Goal: Task Accomplishment & Management: Manage account settings

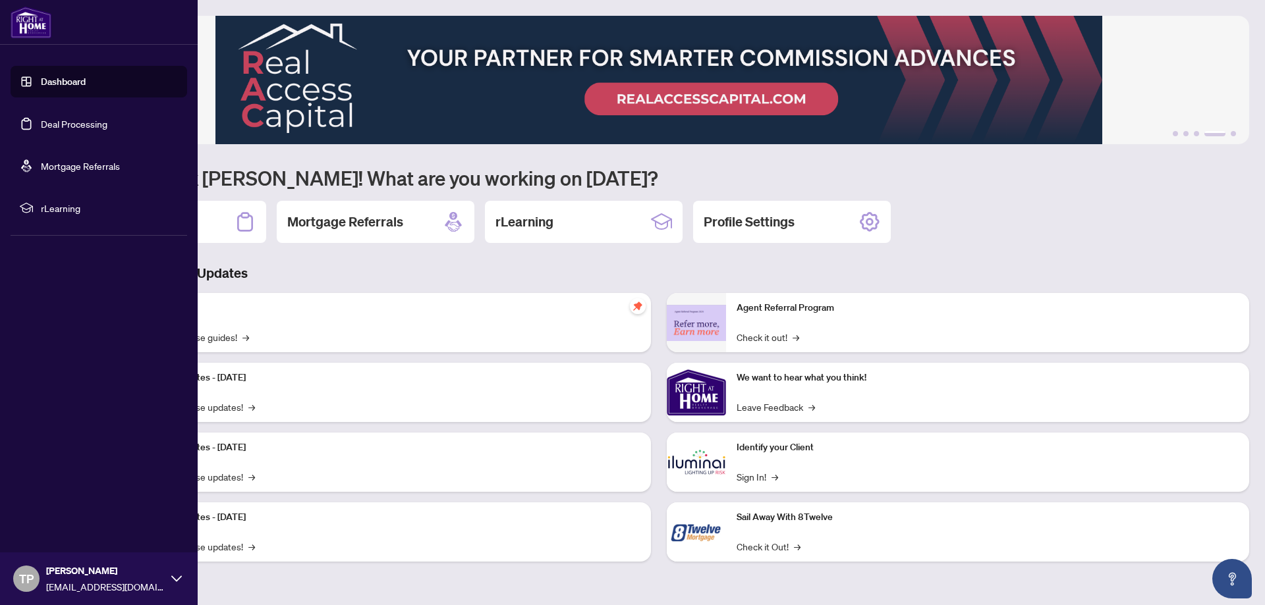
click at [82, 126] on link "Deal Processing" at bounding box center [74, 124] width 67 height 12
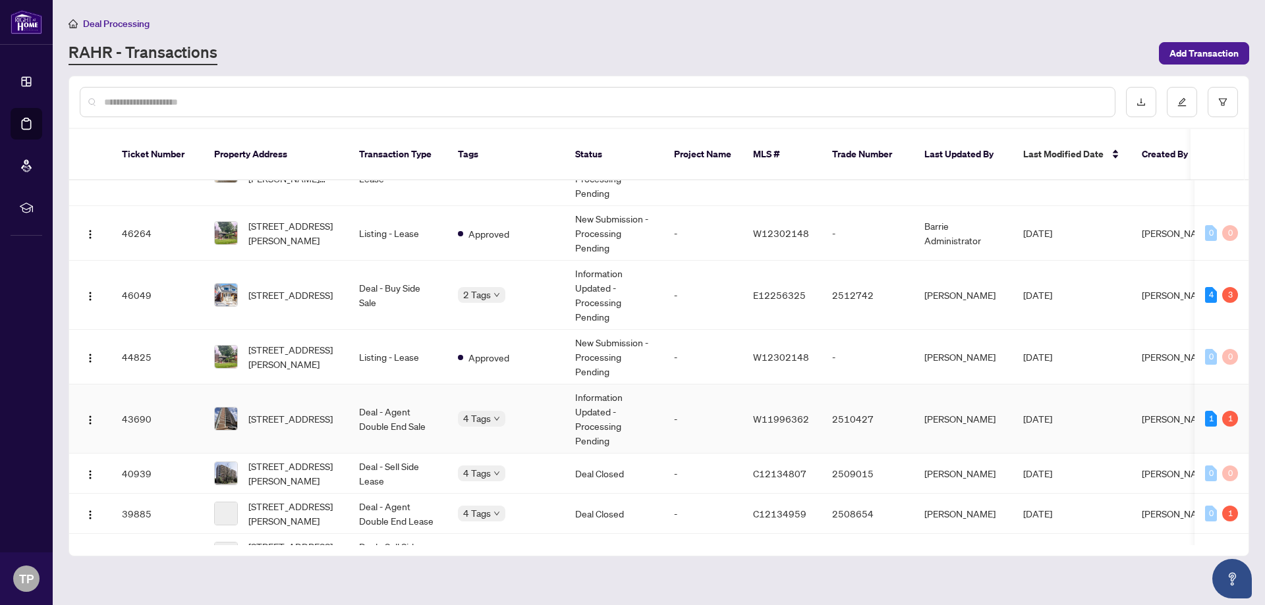
scroll to position [44, 0]
click at [355, 397] on td "Deal - Agent Double End Sale" at bounding box center [397, 418] width 99 height 69
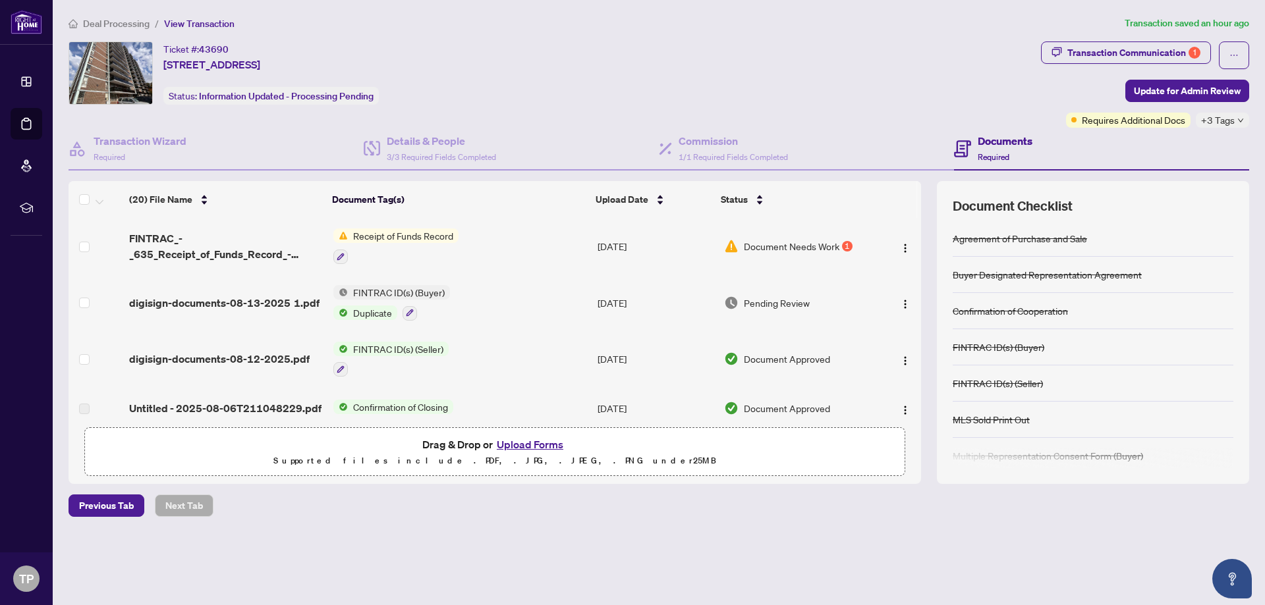
click at [412, 234] on span "Receipt of Funds Record" at bounding box center [403, 236] width 111 height 14
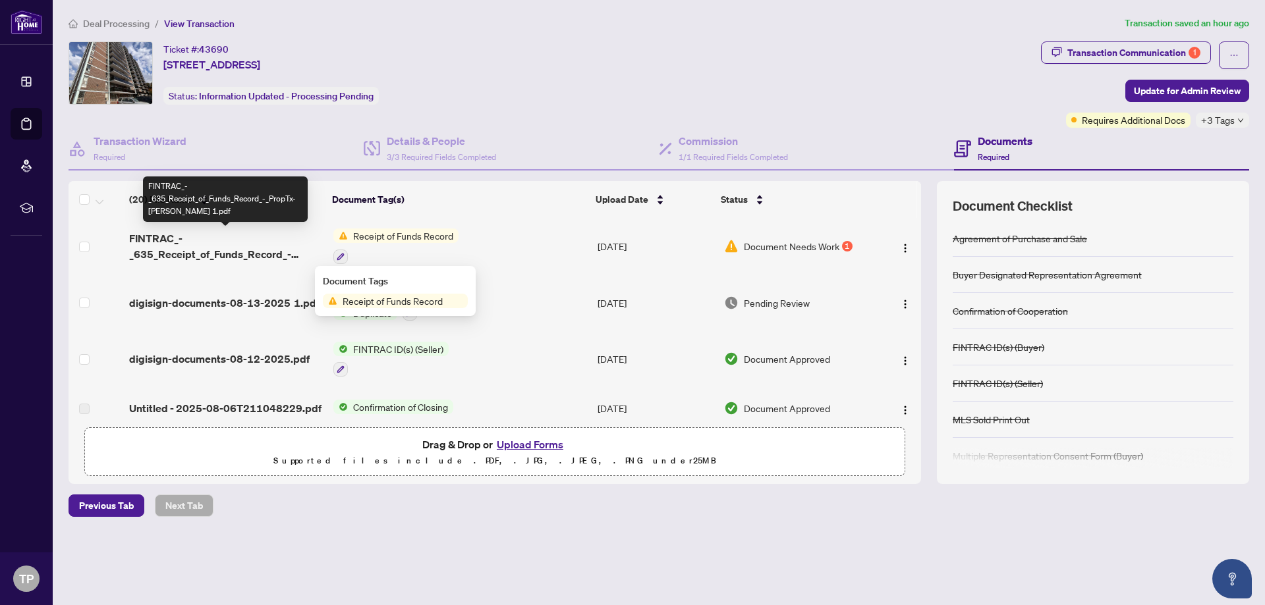
click at [161, 248] on span "FINTRAC_-_635_Receipt_of_Funds_Record_-_PropTx-[PERSON_NAME] 1.pdf" at bounding box center [226, 247] width 194 height 32
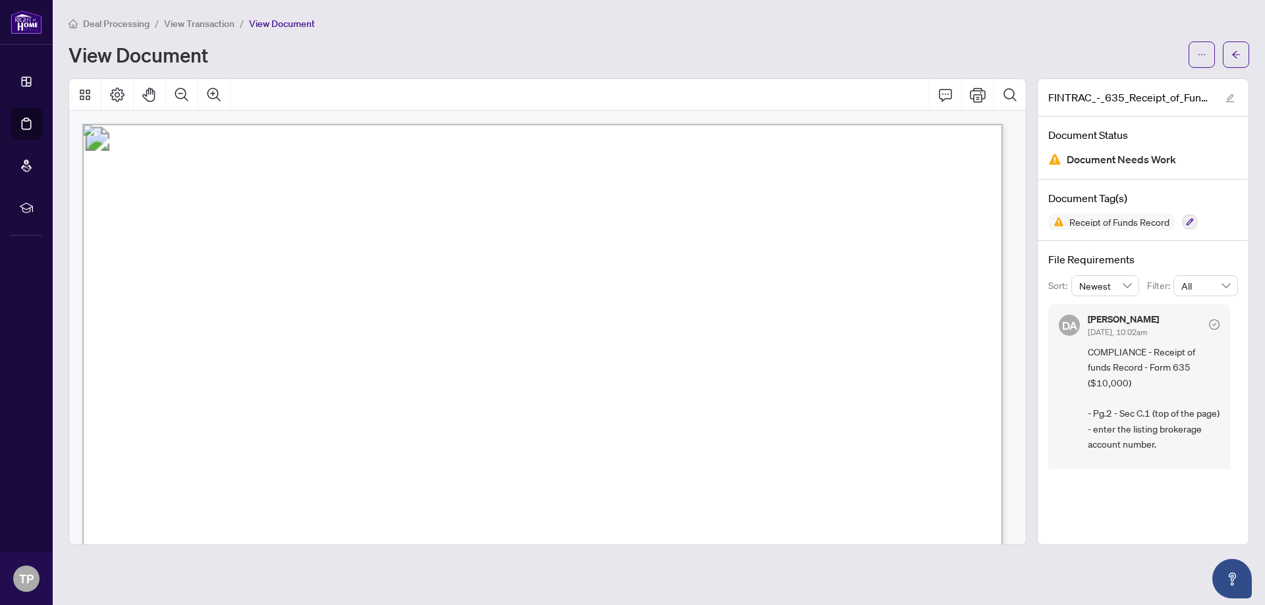
click at [812, 45] on div "View Document" at bounding box center [625, 54] width 1112 height 21
click at [970, 97] on icon "Print" at bounding box center [978, 95] width 16 height 14
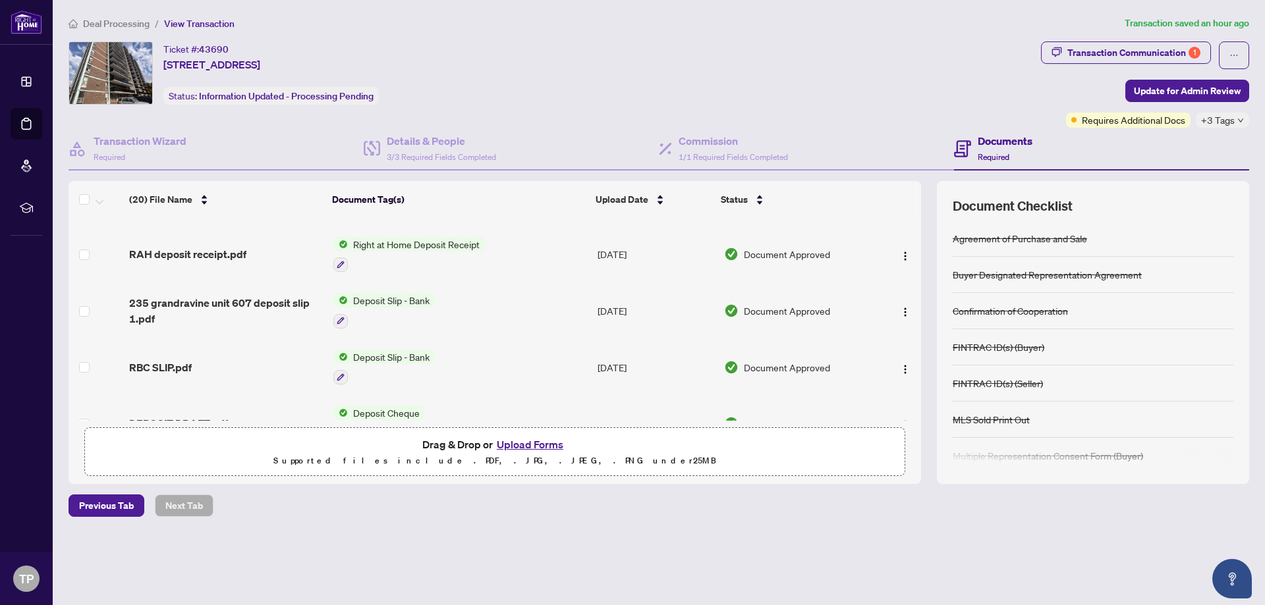
scroll to position [769, 0]
click at [228, 247] on span "RAH deposit receipt.pdf" at bounding box center [187, 253] width 117 height 16
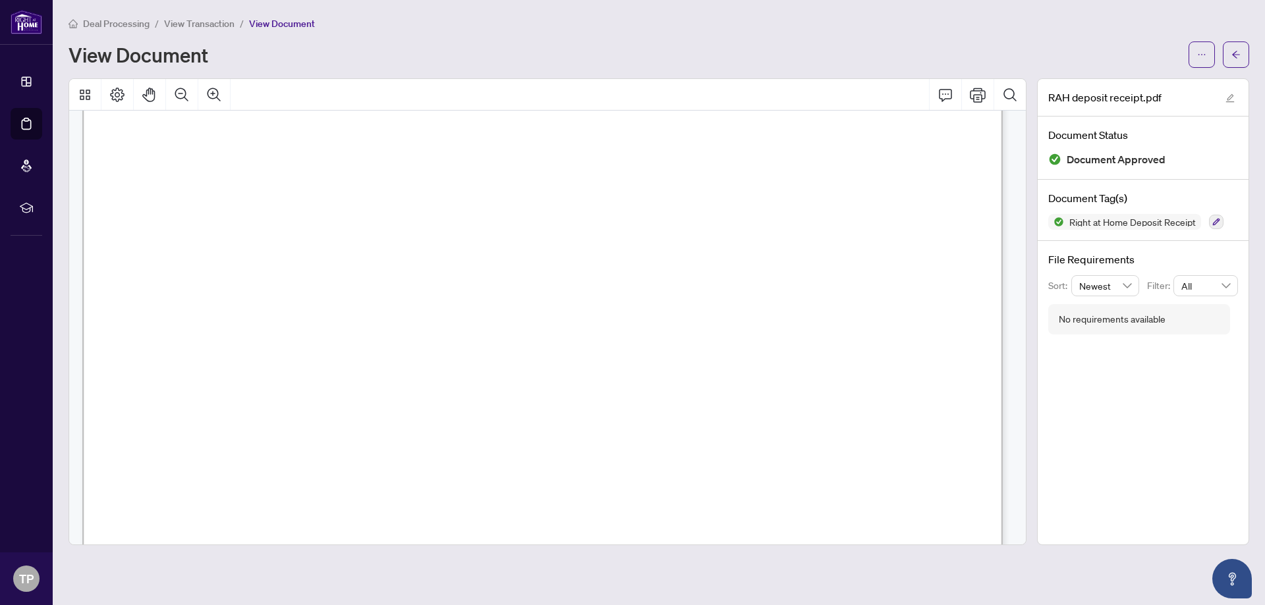
scroll to position [439, 0]
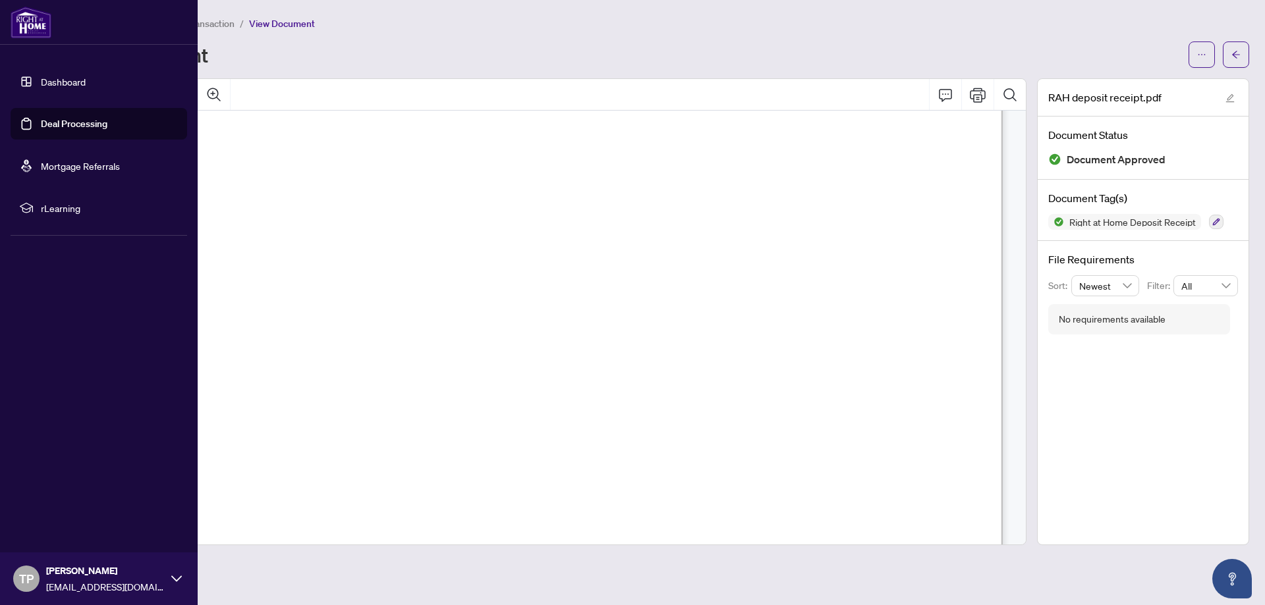
click at [53, 130] on link "Deal Processing" at bounding box center [74, 124] width 67 height 12
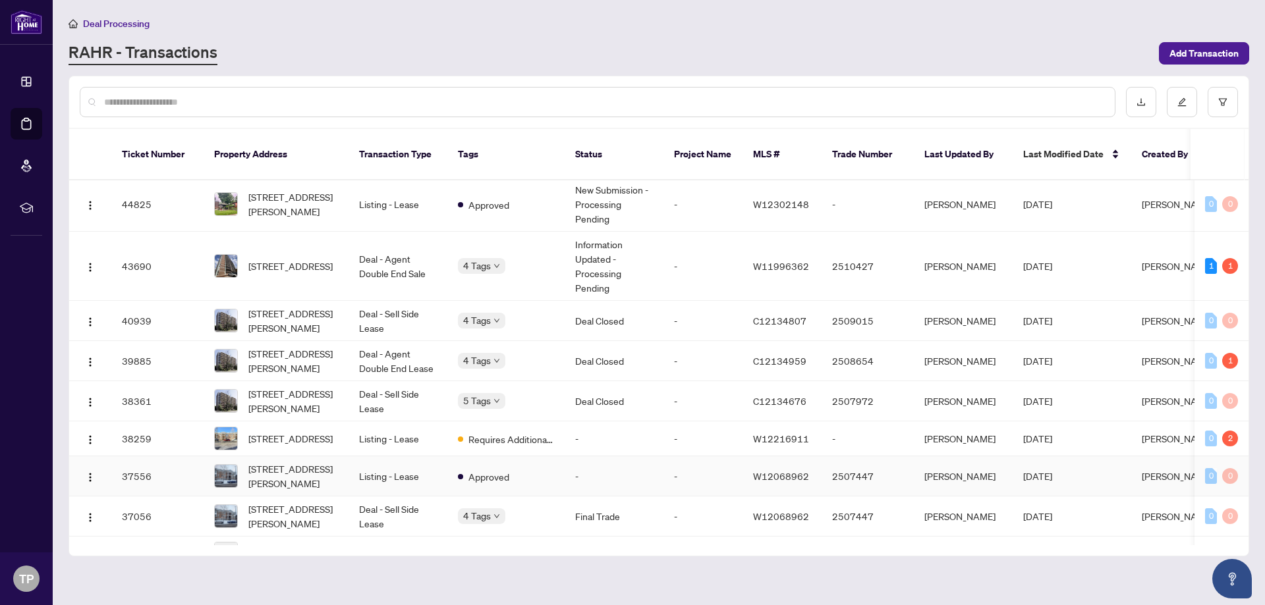
scroll to position [192, 0]
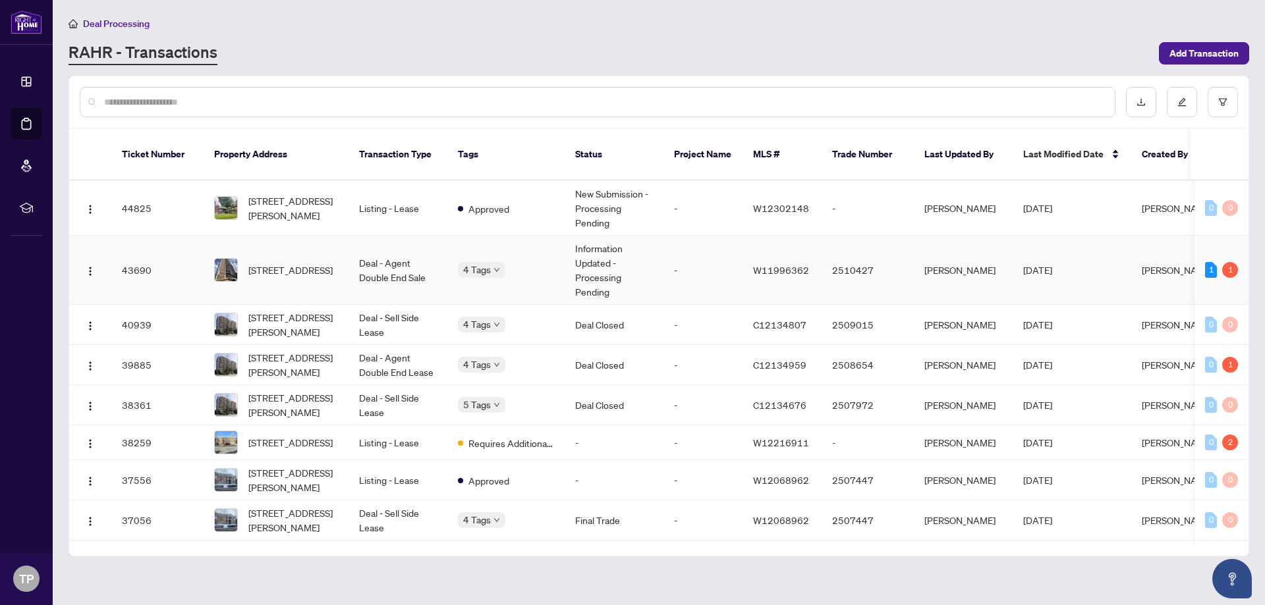
click at [348, 250] on td "[STREET_ADDRESS]" at bounding box center [276, 270] width 145 height 69
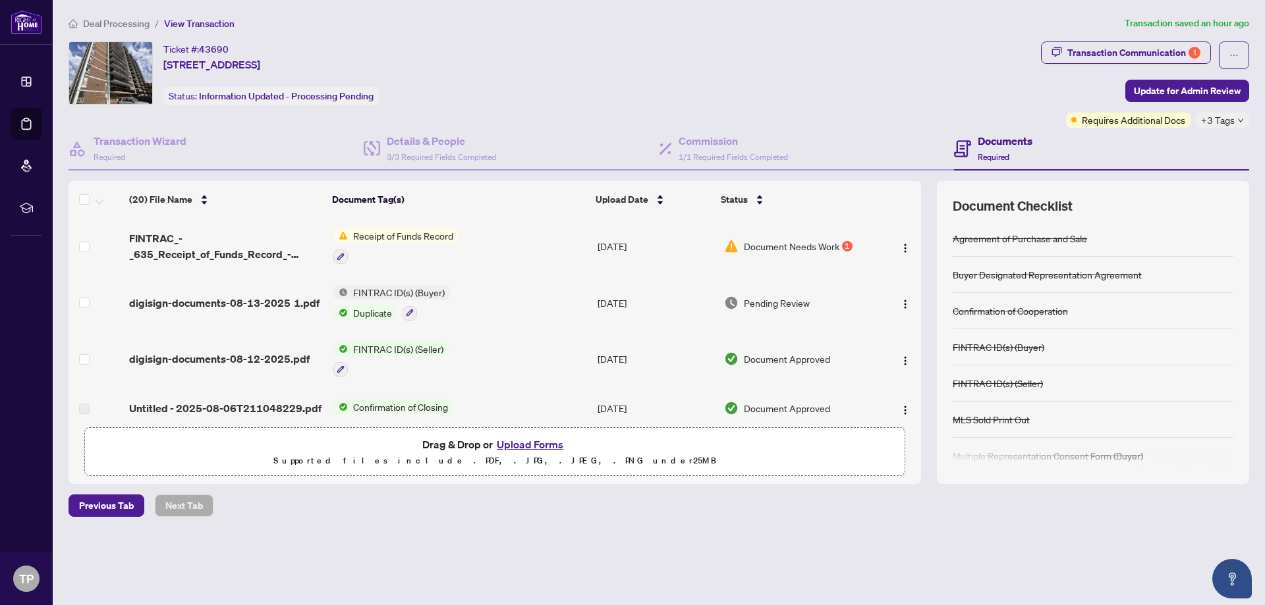
click at [523, 445] on button "Upload Forms" at bounding box center [530, 444] width 74 height 17
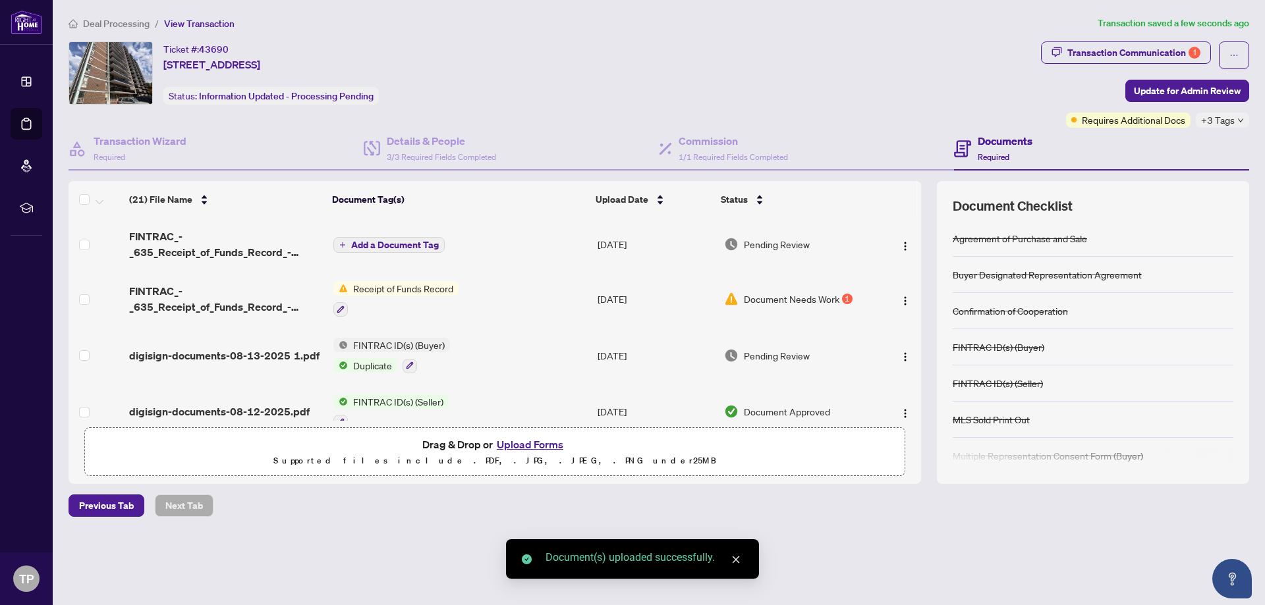
click at [385, 238] on button "Add a Document Tag" at bounding box center [388, 245] width 111 height 16
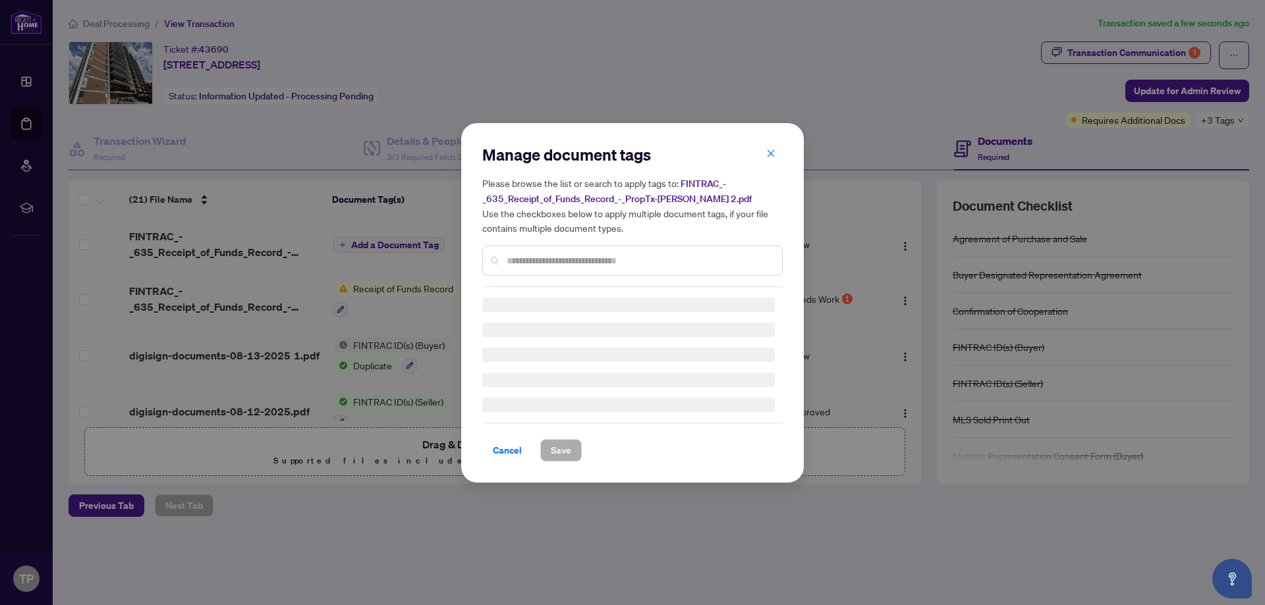
click at [541, 262] on div "Manage document tags Please browse the list or search to apply tags to: FINTRAC…" at bounding box center [632, 303] width 300 height 318
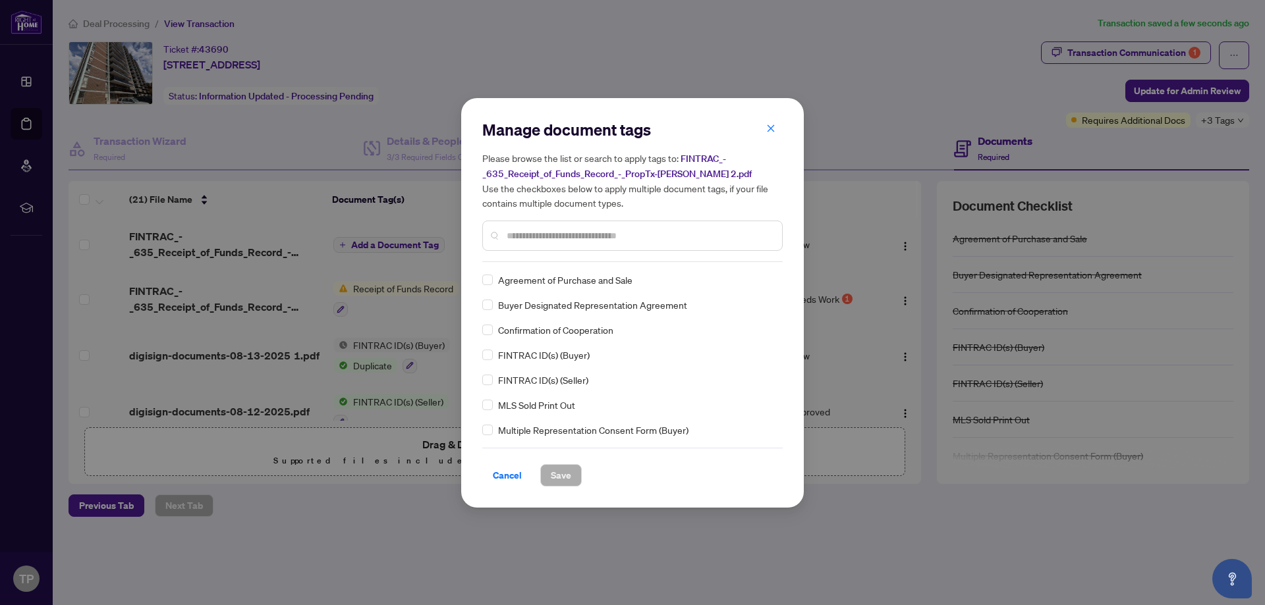
click at [608, 240] on input "text" at bounding box center [639, 236] width 265 height 14
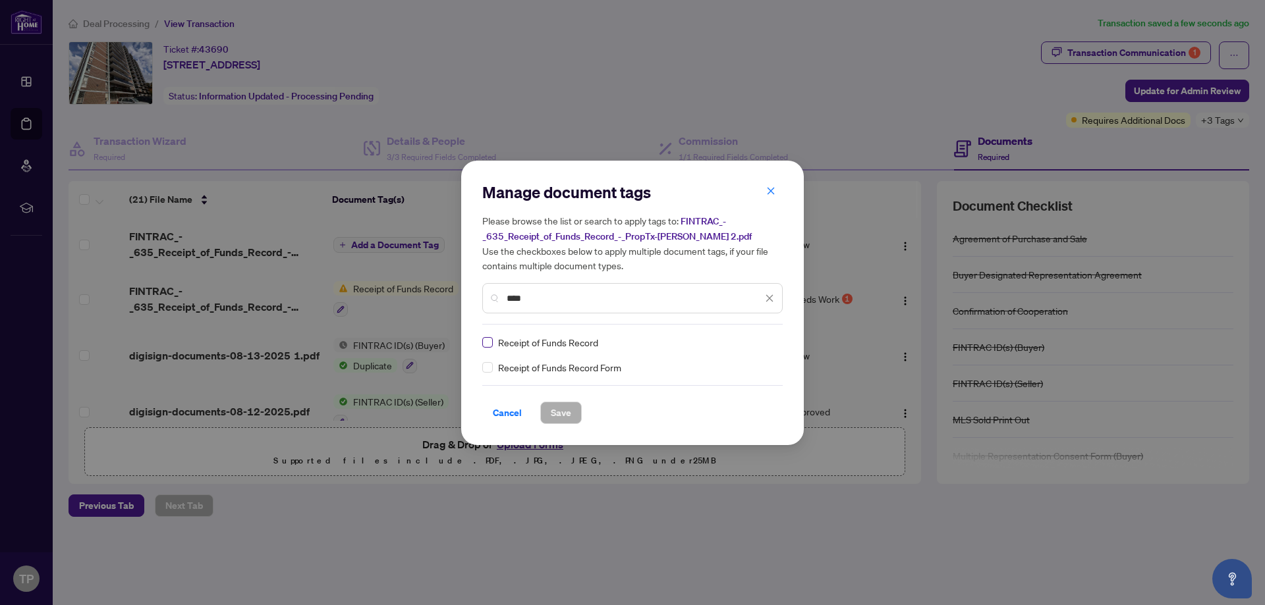
type input "****"
click at [486, 335] on label at bounding box center [487, 342] width 11 height 14
click at [560, 418] on span "Save" at bounding box center [561, 412] width 20 height 21
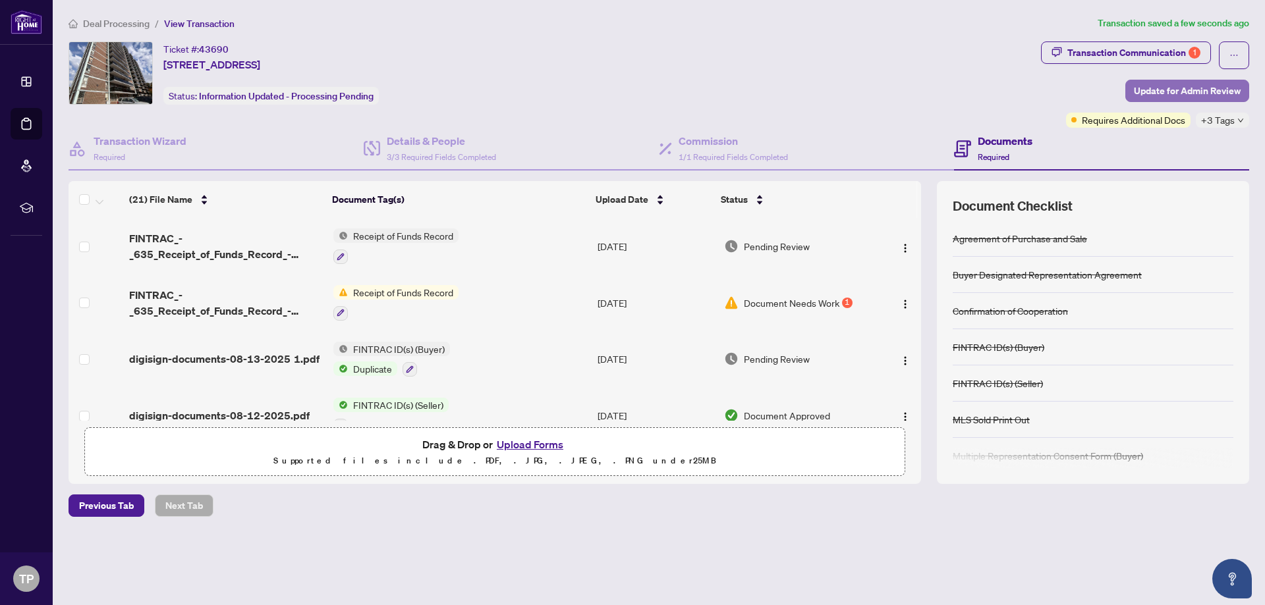
click at [1195, 93] on span "Update for Admin Review" at bounding box center [1187, 90] width 107 height 21
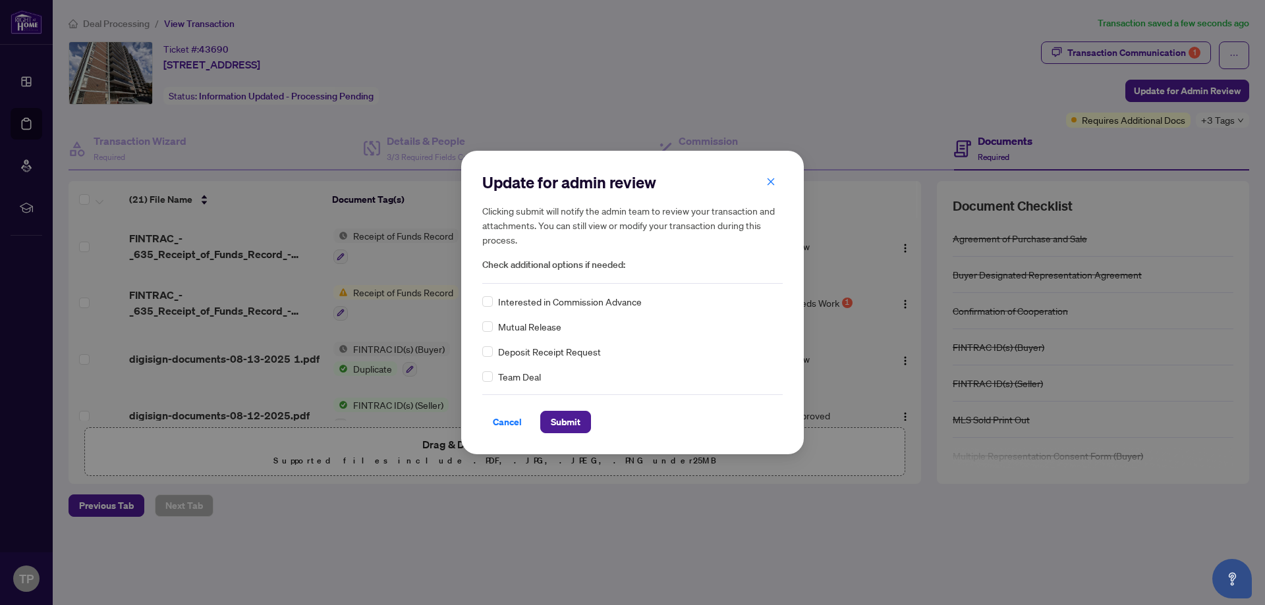
click at [534, 418] on div "Cancel Submit" at bounding box center [632, 422] width 300 height 22
click at [568, 418] on span "Submit" at bounding box center [566, 422] width 30 height 21
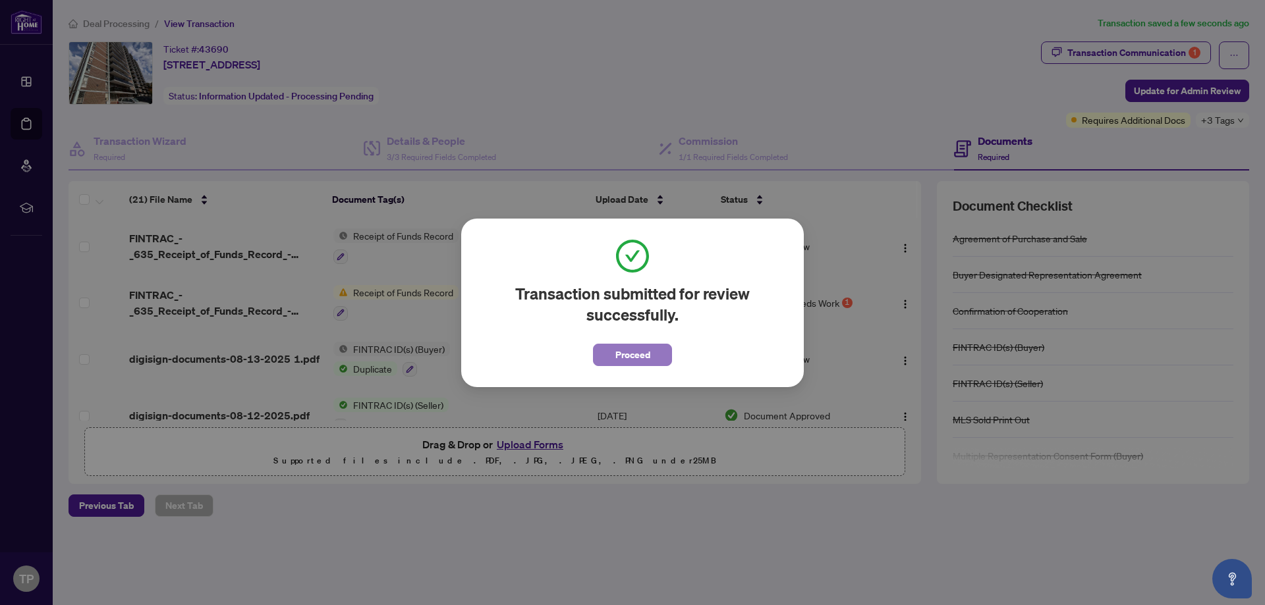
click at [619, 351] on span "Proceed" at bounding box center [632, 355] width 35 height 21
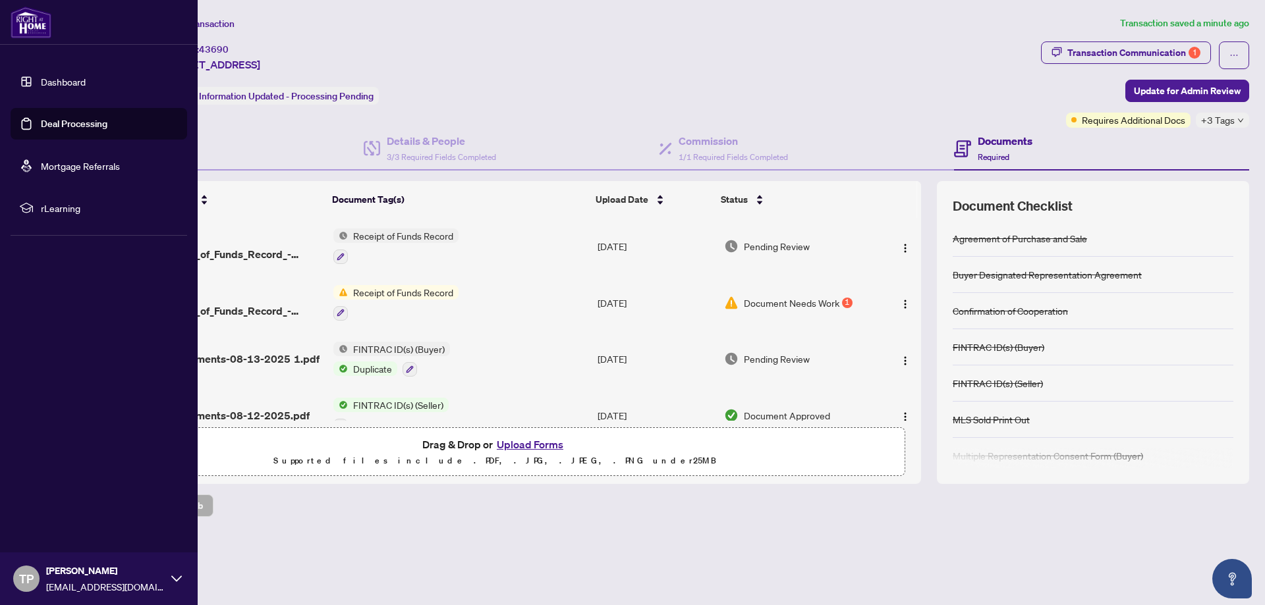
click at [86, 123] on link "Deal Processing" at bounding box center [74, 124] width 67 height 12
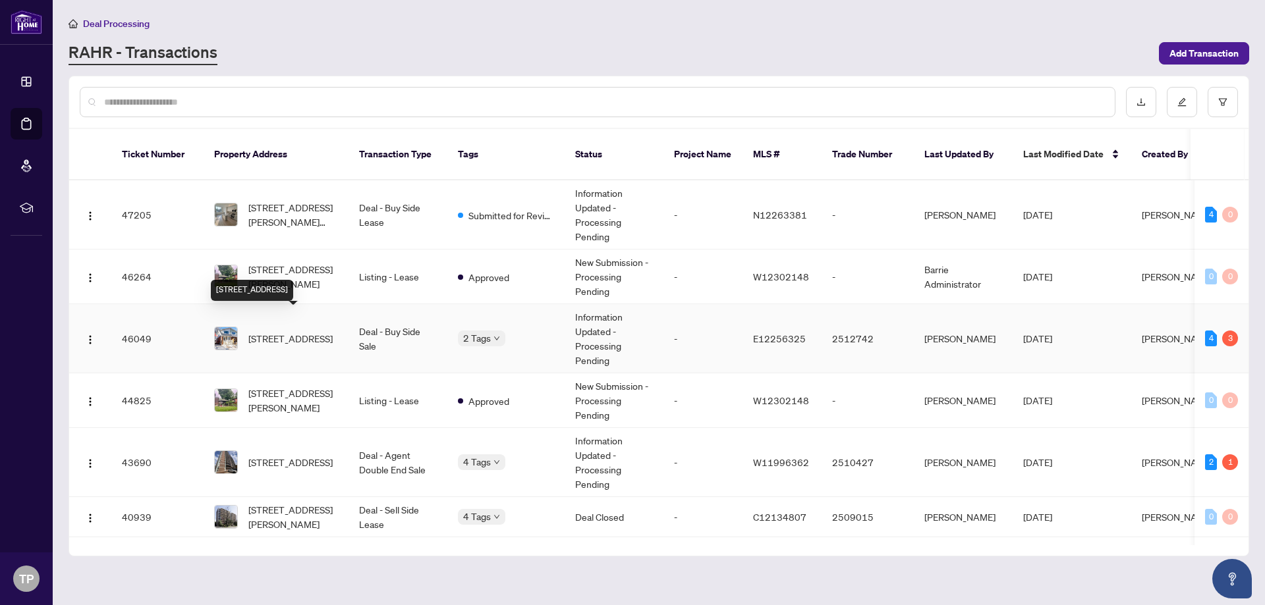
click at [314, 331] on span "[STREET_ADDRESS]" at bounding box center [290, 338] width 84 height 14
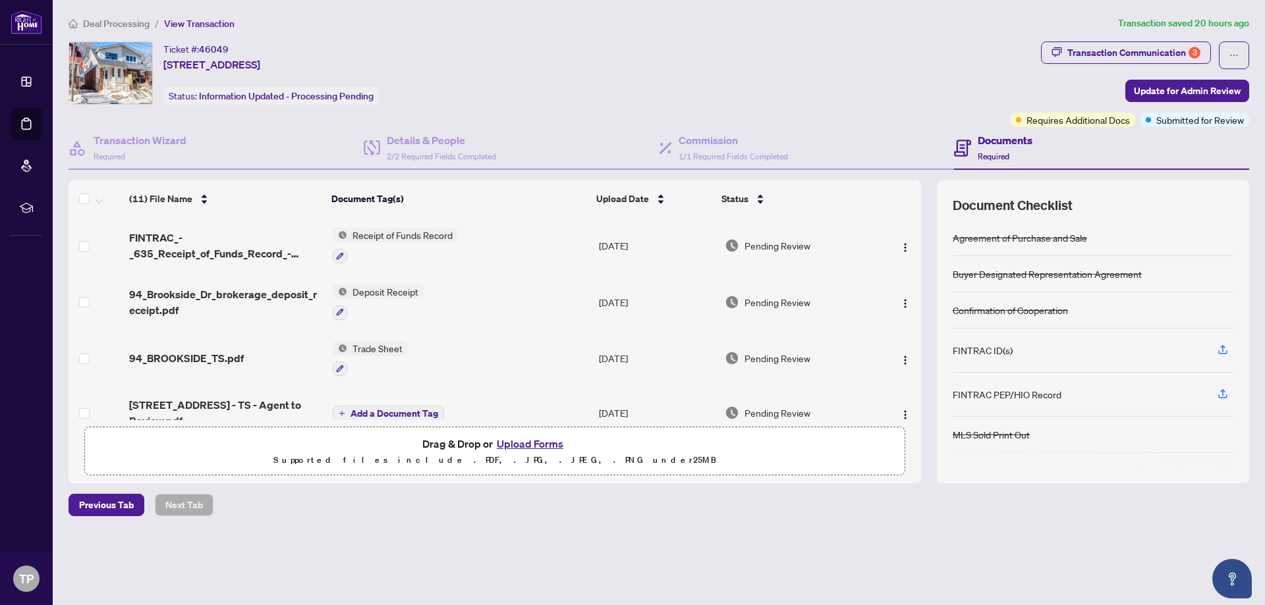
click at [541, 439] on button "Upload Forms" at bounding box center [530, 443] width 74 height 17
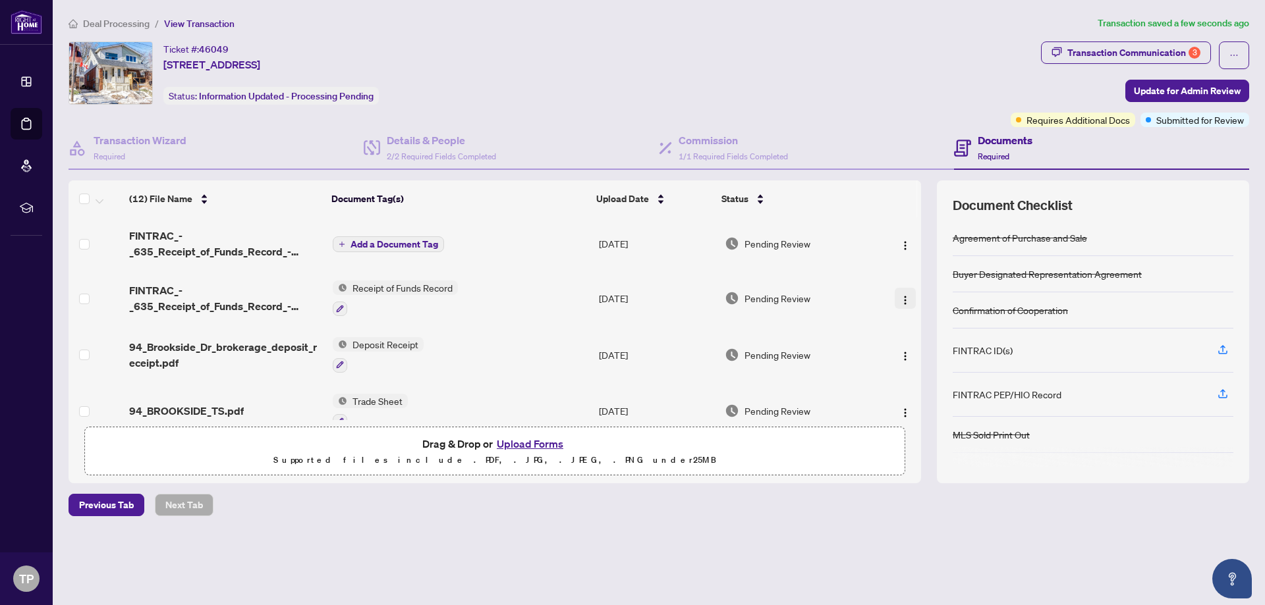
click at [900, 303] on img "button" at bounding box center [905, 300] width 11 height 11
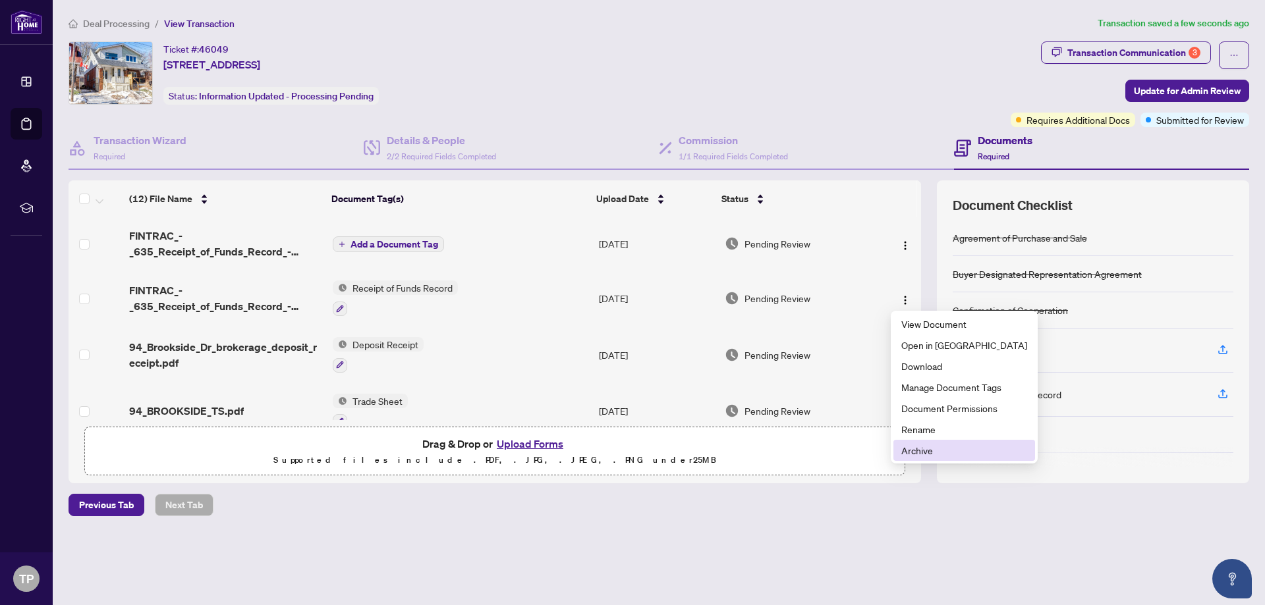
click at [932, 448] on span "Archive" at bounding box center [964, 450] width 126 height 14
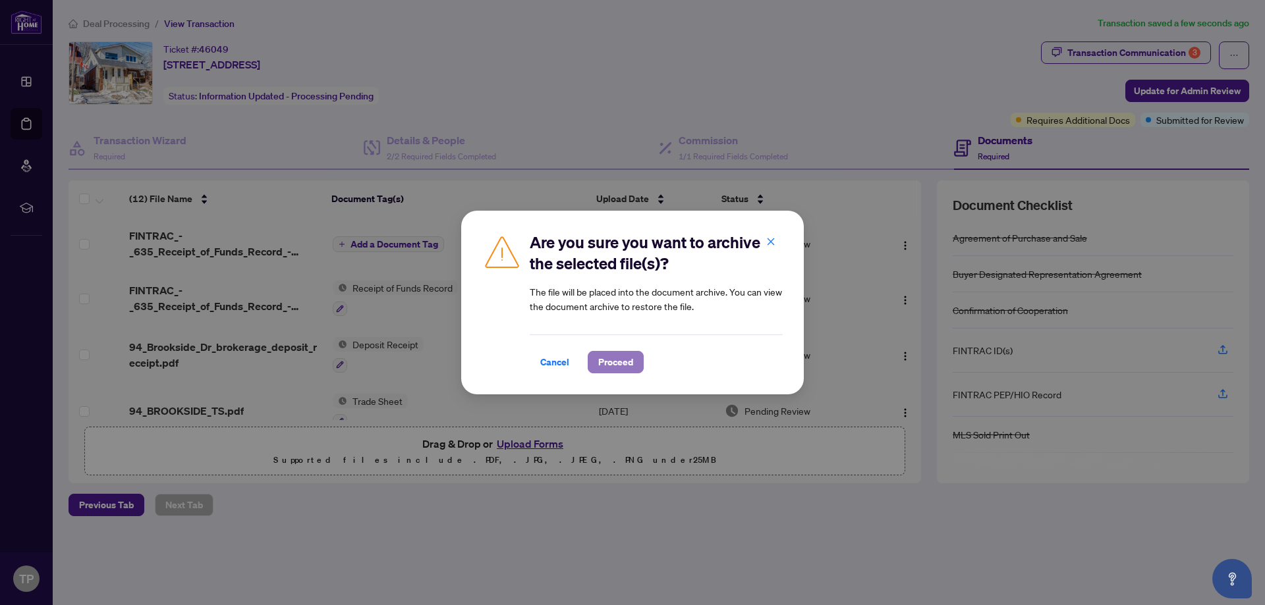
click at [605, 356] on span "Proceed" at bounding box center [615, 362] width 35 height 21
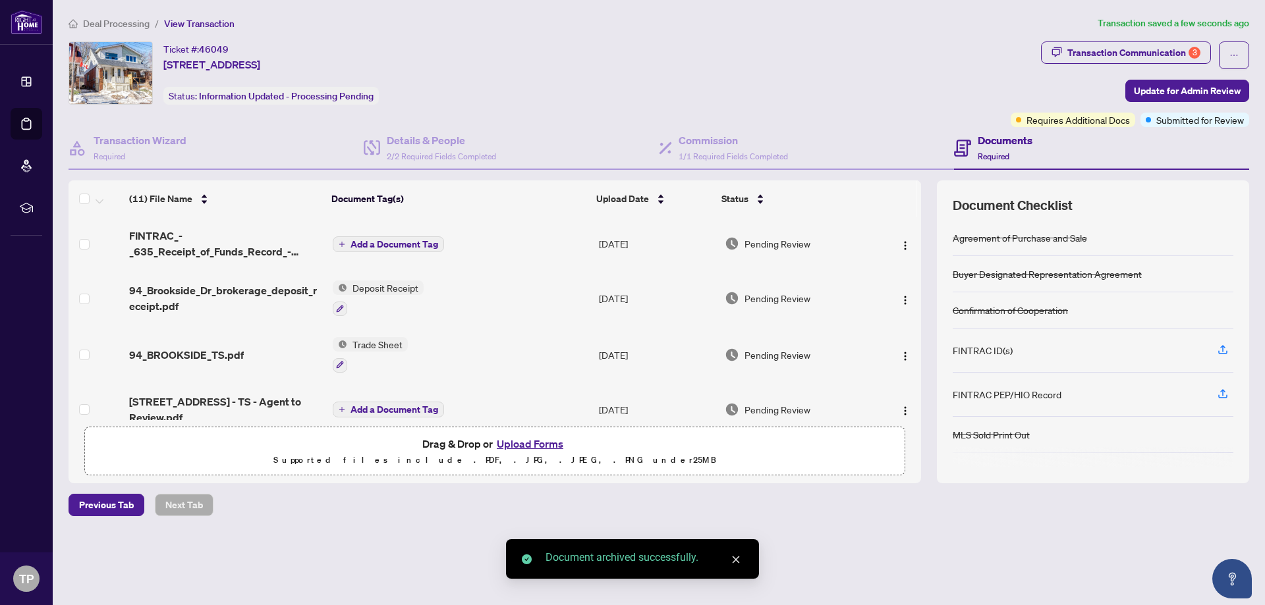
click at [365, 240] on span "Add a Document Tag" at bounding box center [394, 244] width 88 height 9
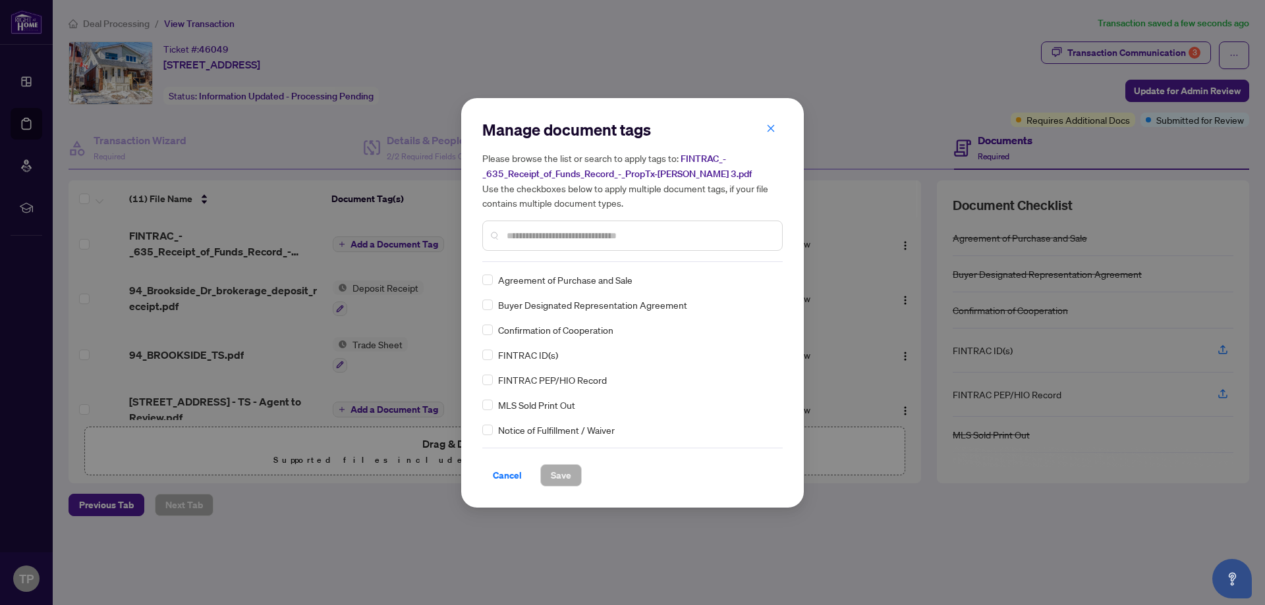
click at [566, 227] on div at bounding box center [632, 236] width 300 height 30
click at [555, 243] on div at bounding box center [632, 236] width 300 height 30
click at [584, 236] on input "text" at bounding box center [639, 236] width 265 height 14
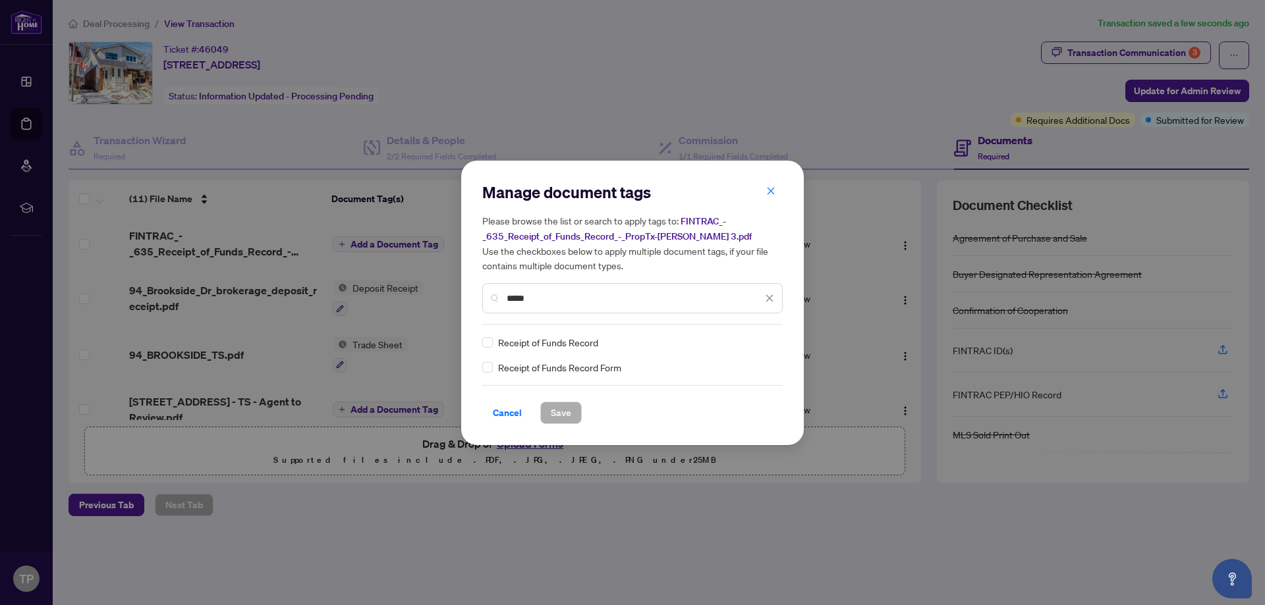
type input "*****"
click at [487, 333] on div "Manage document tags Please browse the list or search to apply tags to: FINTRAC…" at bounding box center [632, 303] width 300 height 242
click at [487, 335] on label at bounding box center [487, 342] width 11 height 14
click at [570, 414] on span "Save" at bounding box center [561, 412] width 20 height 21
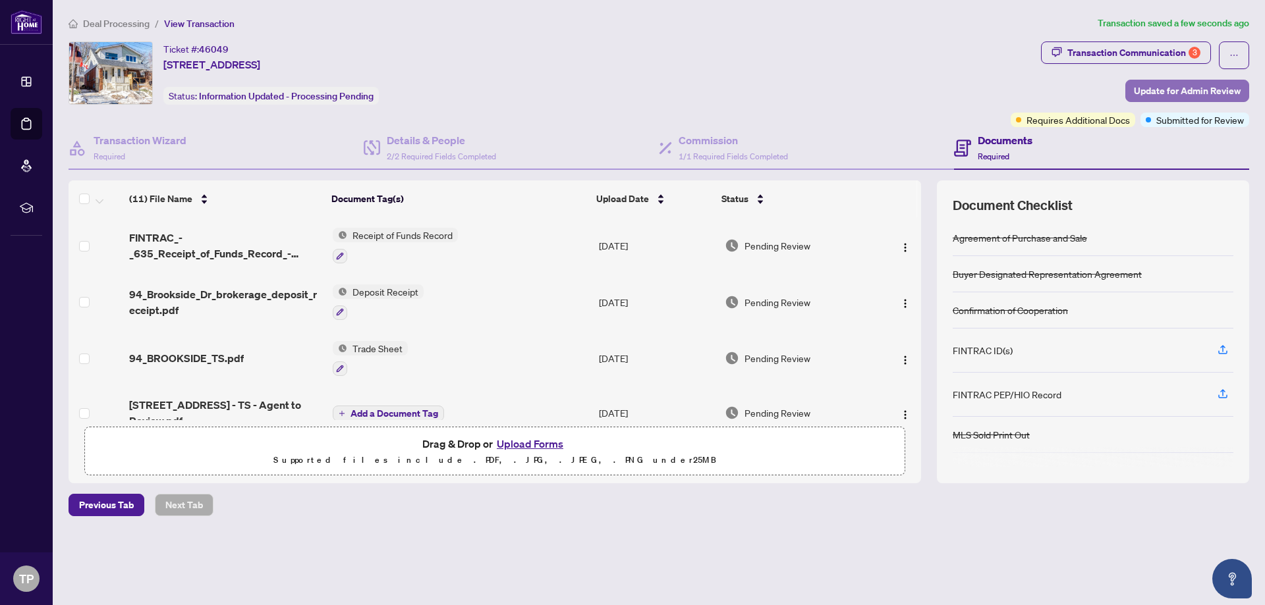
click at [1163, 84] on span "Update for Admin Review" at bounding box center [1187, 90] width 107 height 21
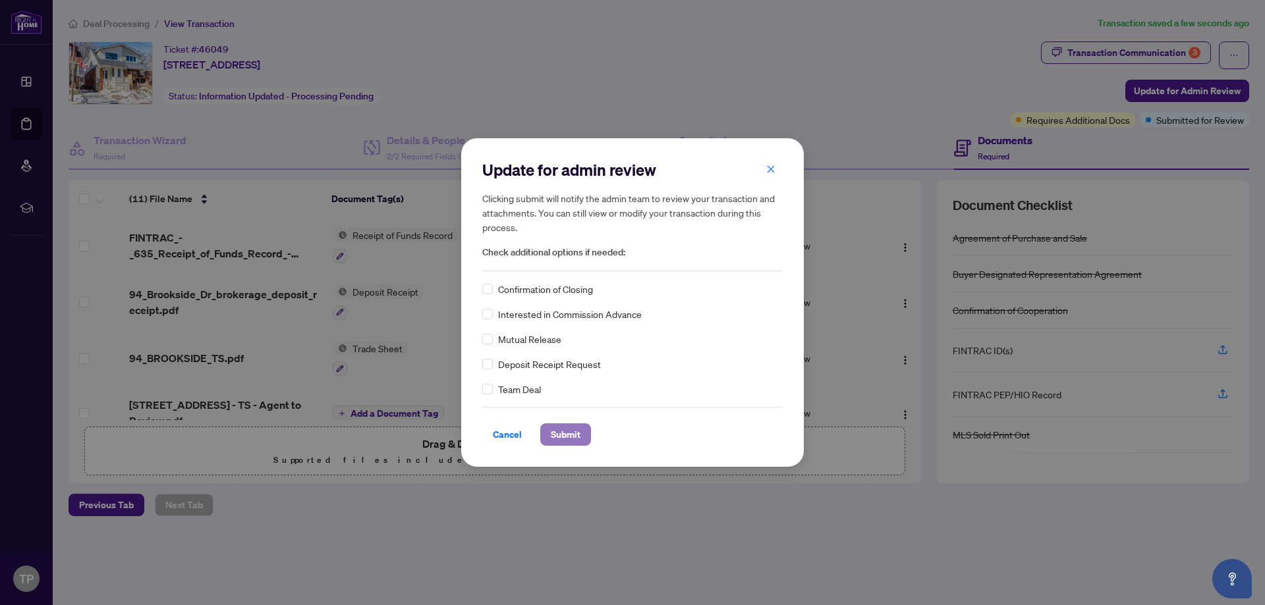
click at [570, 429] on span "Submit" at bounding box center [566, 434] width 30 height 21
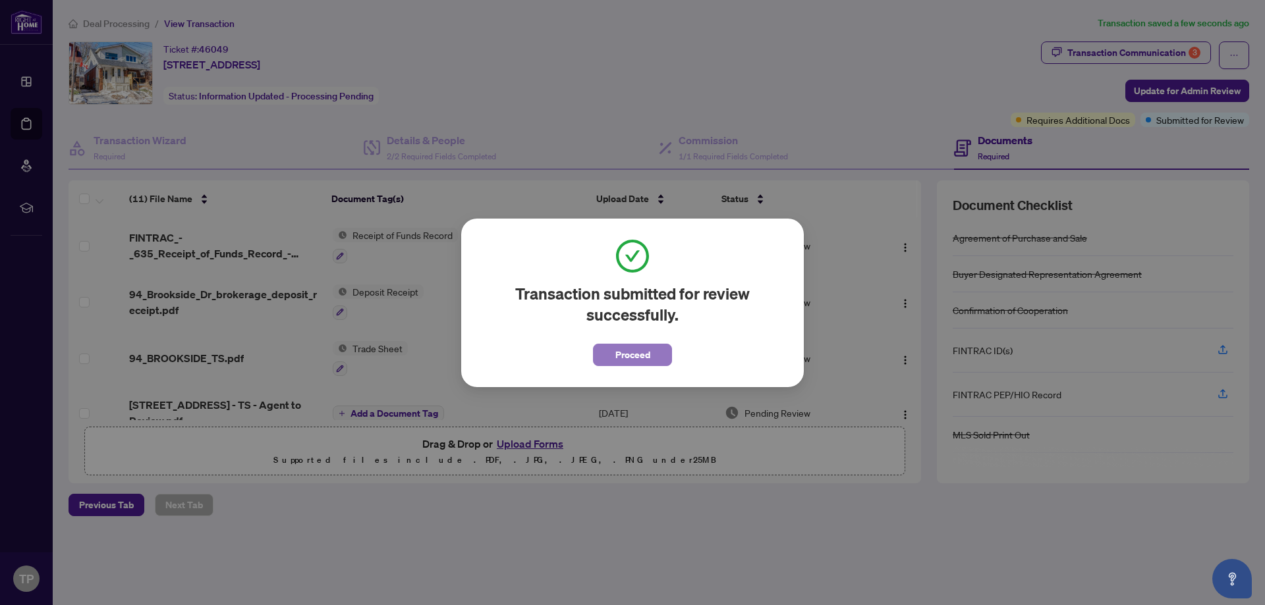
click at [637, 349] on span "Proceed" at bounding box center [632, 355] width 35 height 21
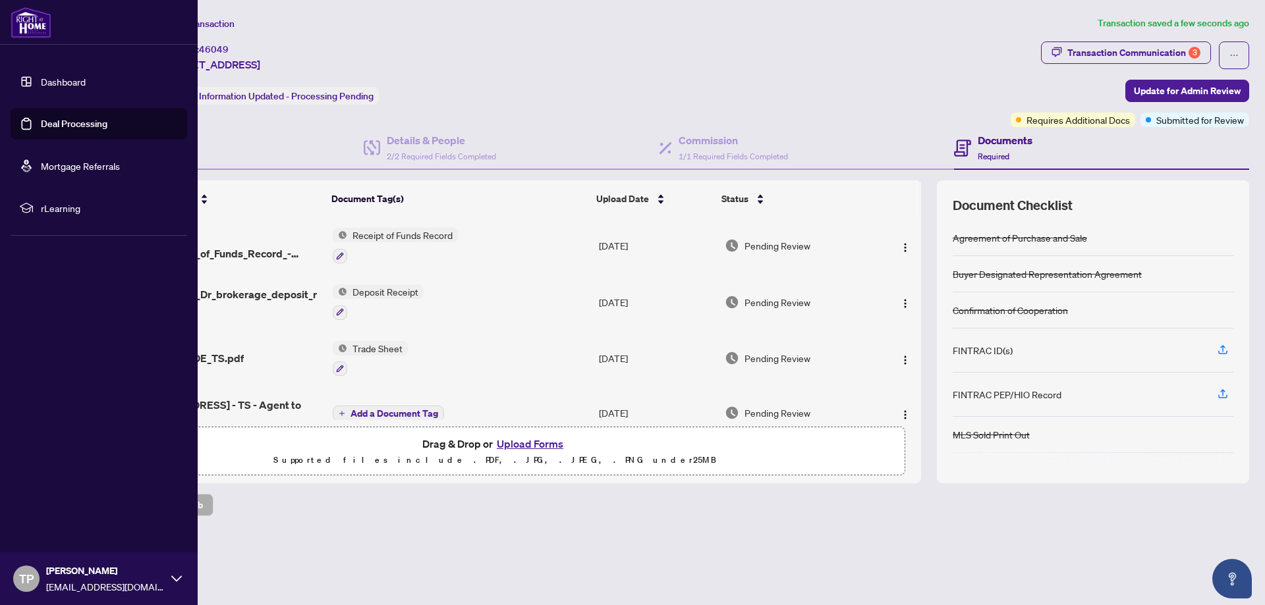
click at [88, 123] on link "Deal Processing" at bounding box center [74, 124] width 67 height 12
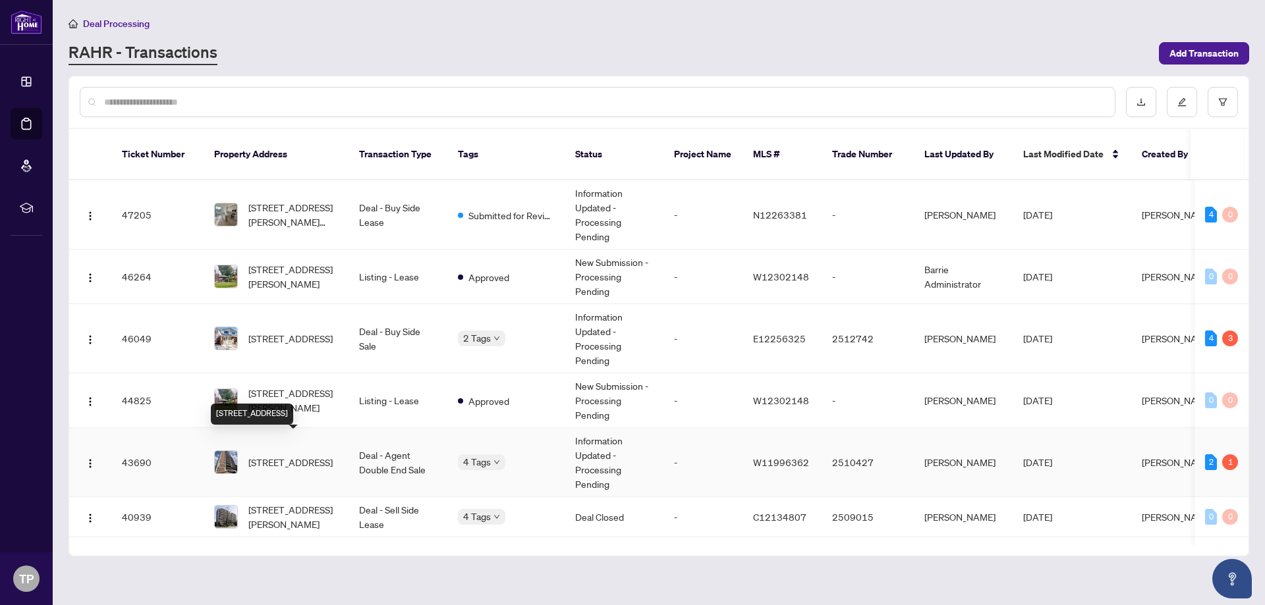
click at [314, 457] on span "[STREET_ADDRESS]" at bounding box center [290, 462] width 84 height 14
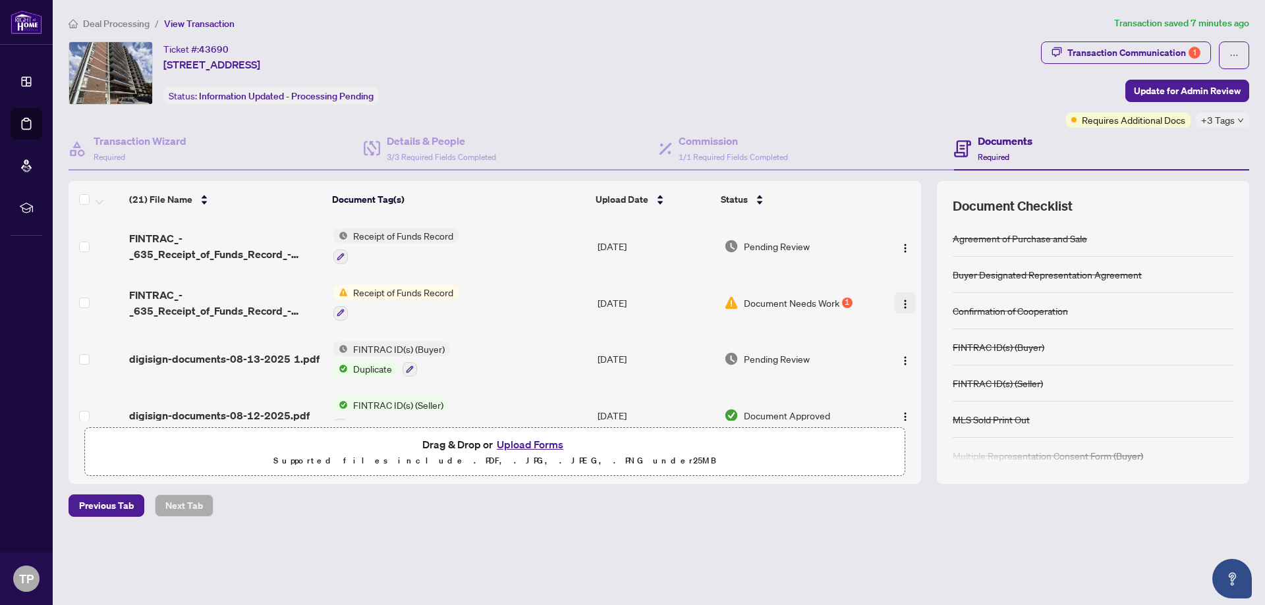
click at [895, 305] on button "button" at bounding box center [905, 302] width 21 height 21
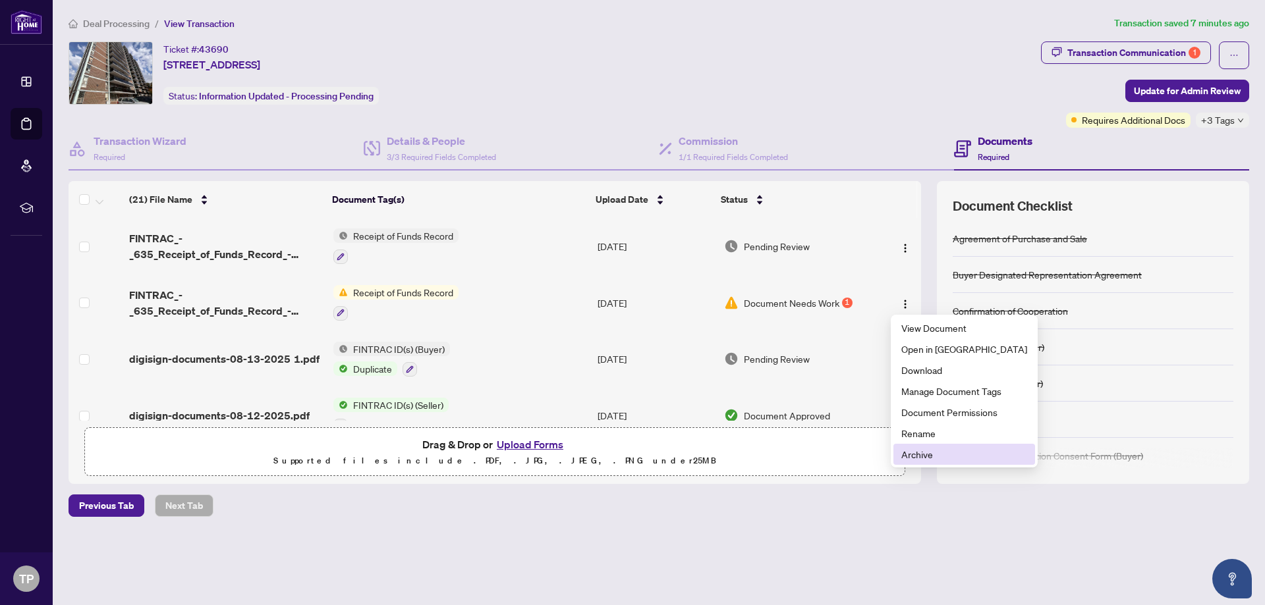
click at [920, 448] on span "Archive" at bounding box center [964, 454] width 126 height 14
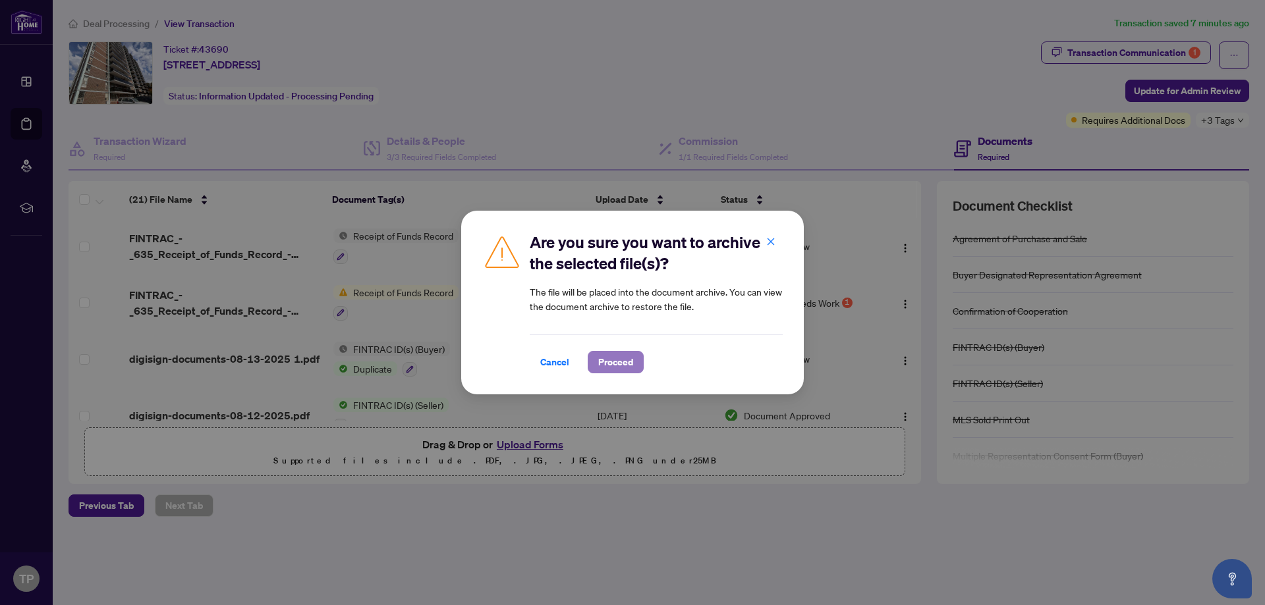
click at [611, 356] on span "Proceed" at bounding box center [615, 362] width 35 height 21
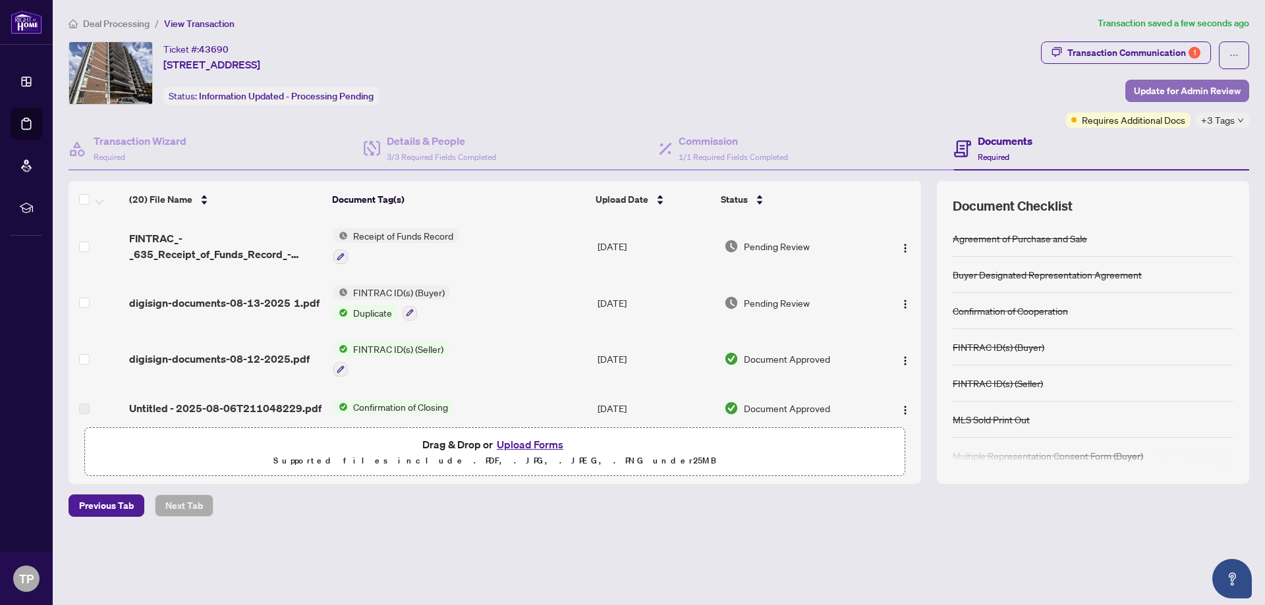
click at [1155, 80] on button "Update for Admin Review" at bounding box center [1187, 91] width 124 height 22
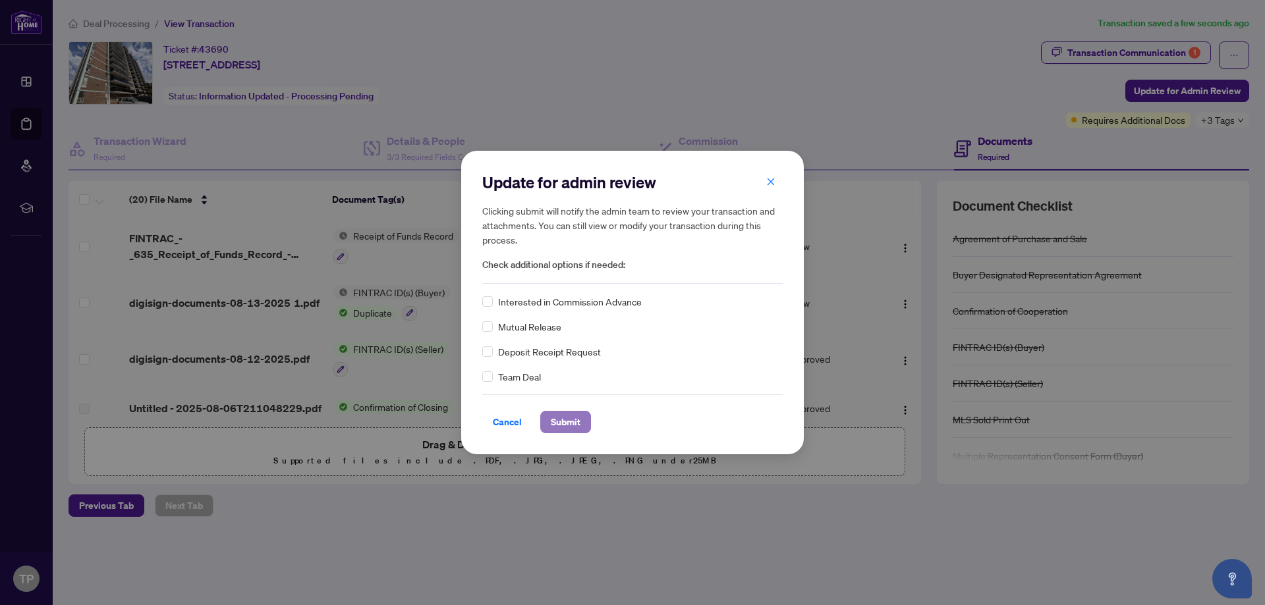
click at [563, 416] on span "Submit" at bounding box center [566, 422] width 30 height 21
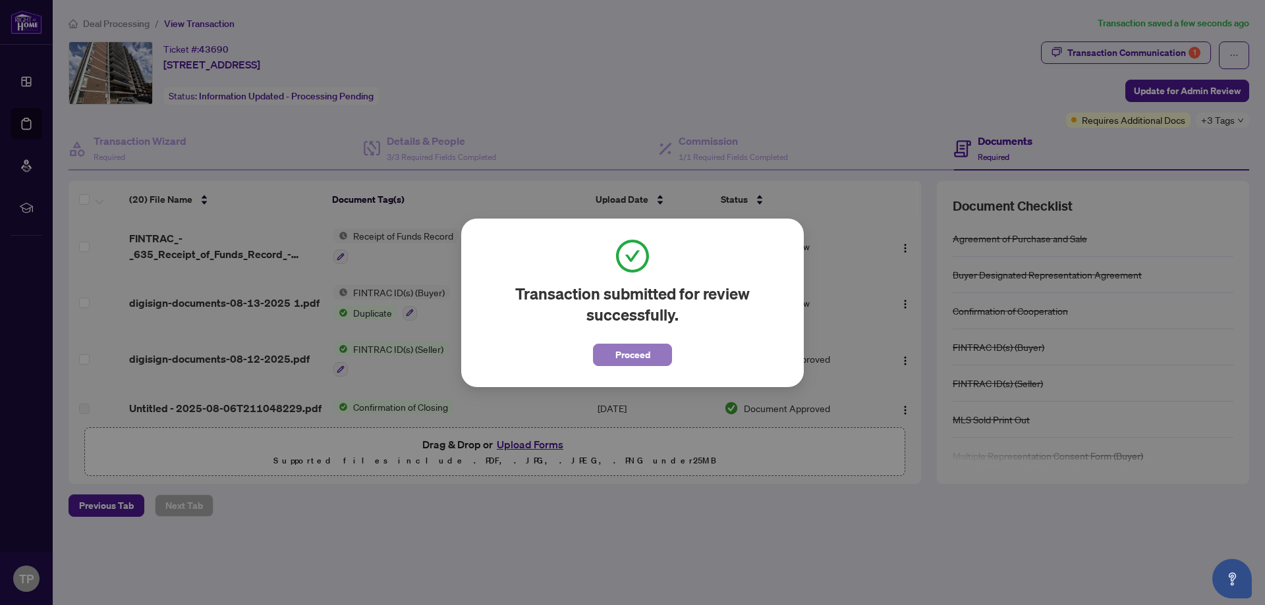
click at [634, 345] on span "Proceed" at bounding box center [632, 355] width 35 height 21
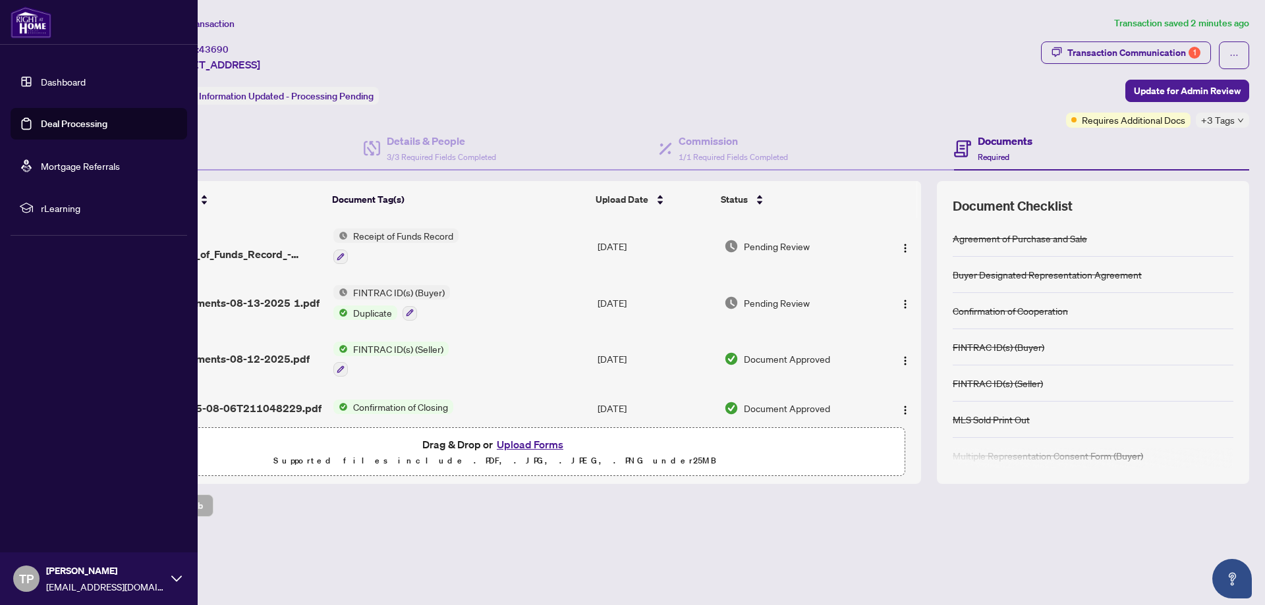
click at [99, 123] on link "Deal Processing" at bounding box center [74, 124] width 67 height 12
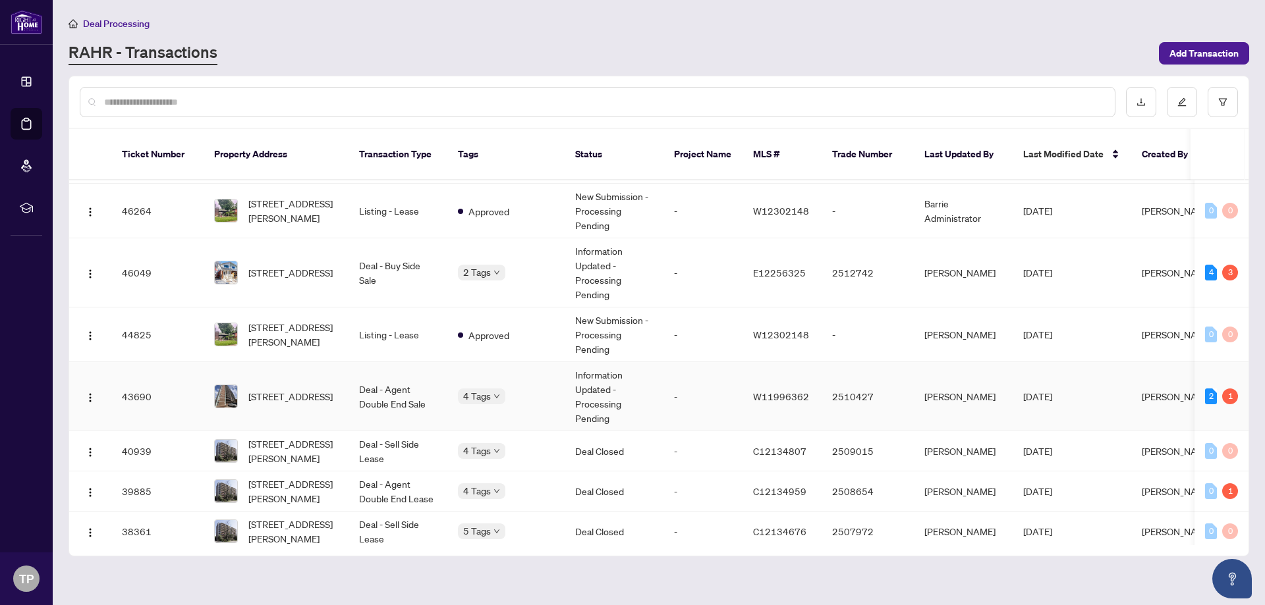
scroll to position [110, 0]
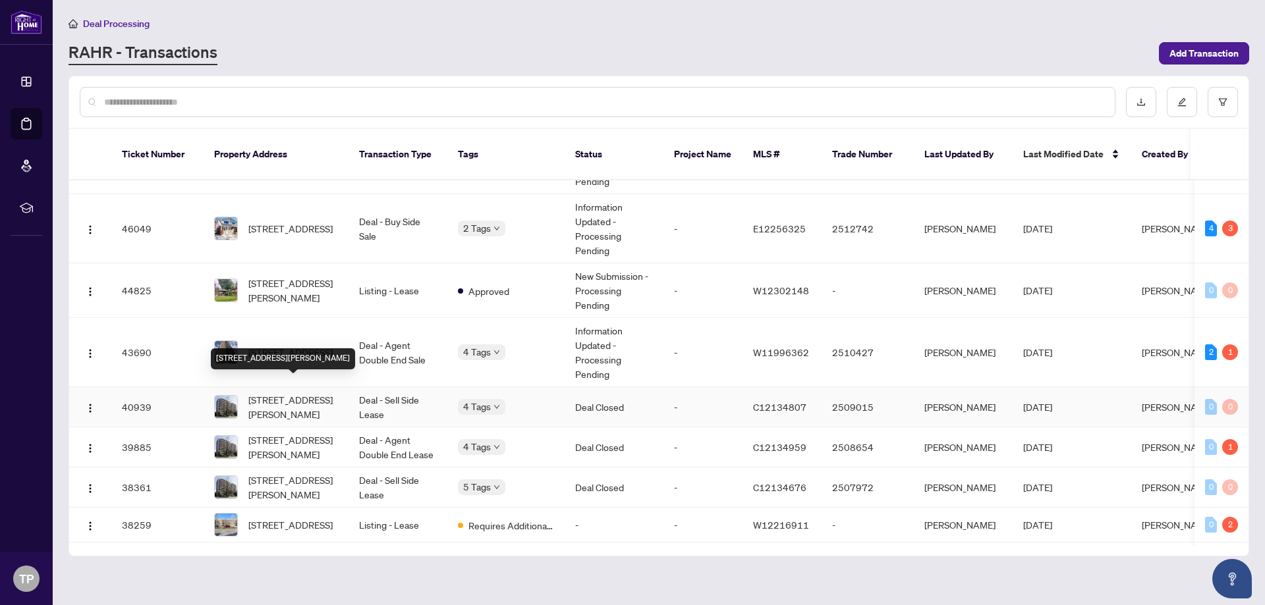
click at [325, 395] on span "[STREET_ADDRESS][PERSON_NAME]" at bounding box center [293, 407] width 90 height 29
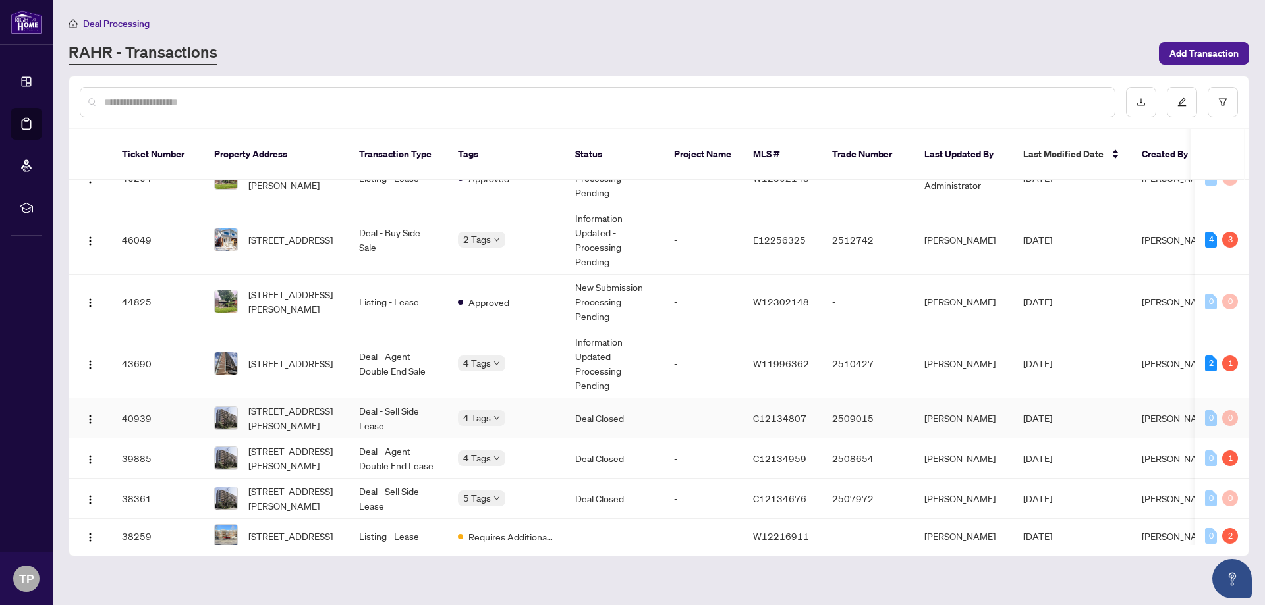
scroll to position [110, 0]
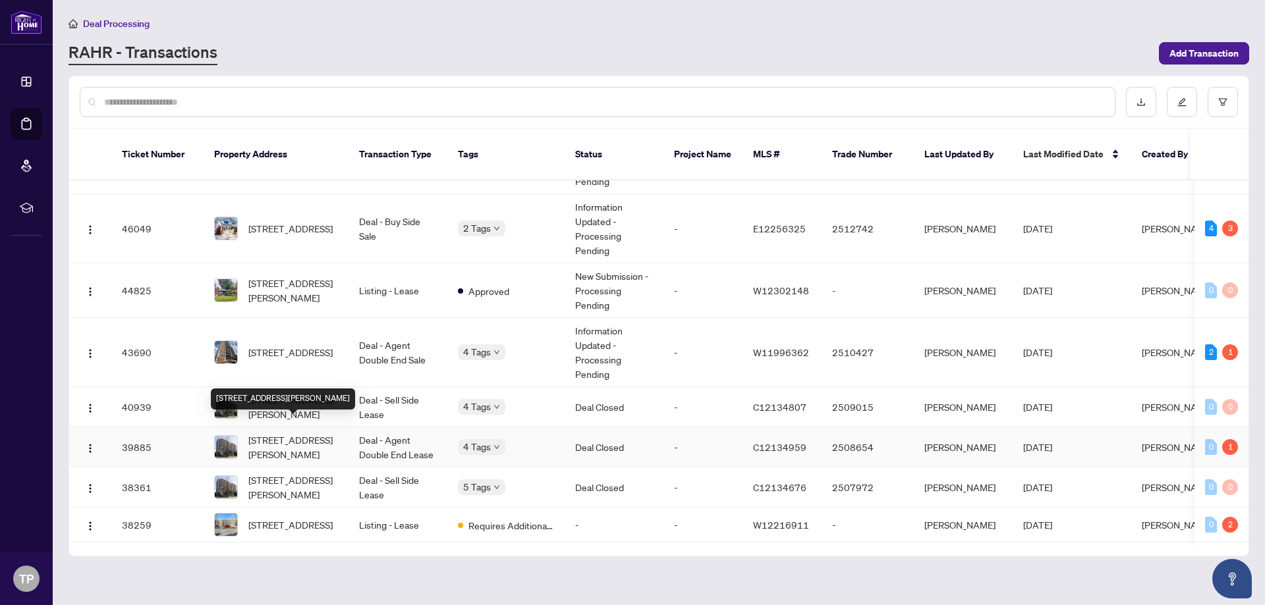
click at [283, 433] on span "[STREET_ADDRESS][PERSON_NAME]" at bounding box center [293, 447] width 90 height 29
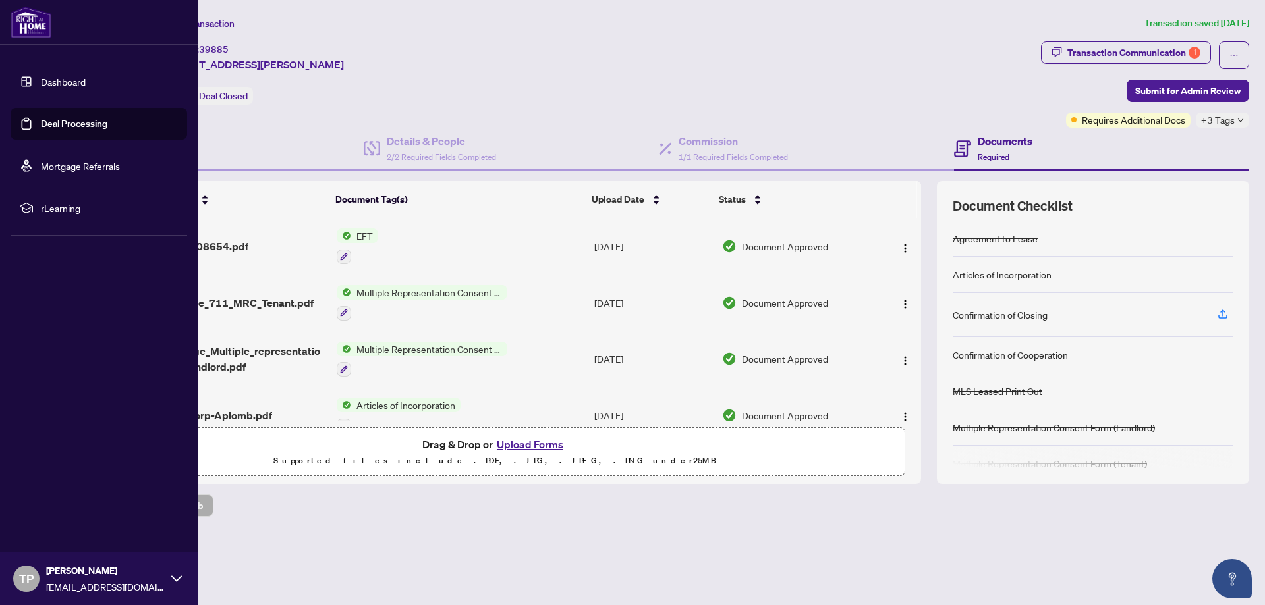
click at [82, 123] on link "Deal Processing" at bounding box center [74, 124] width 67 height 12
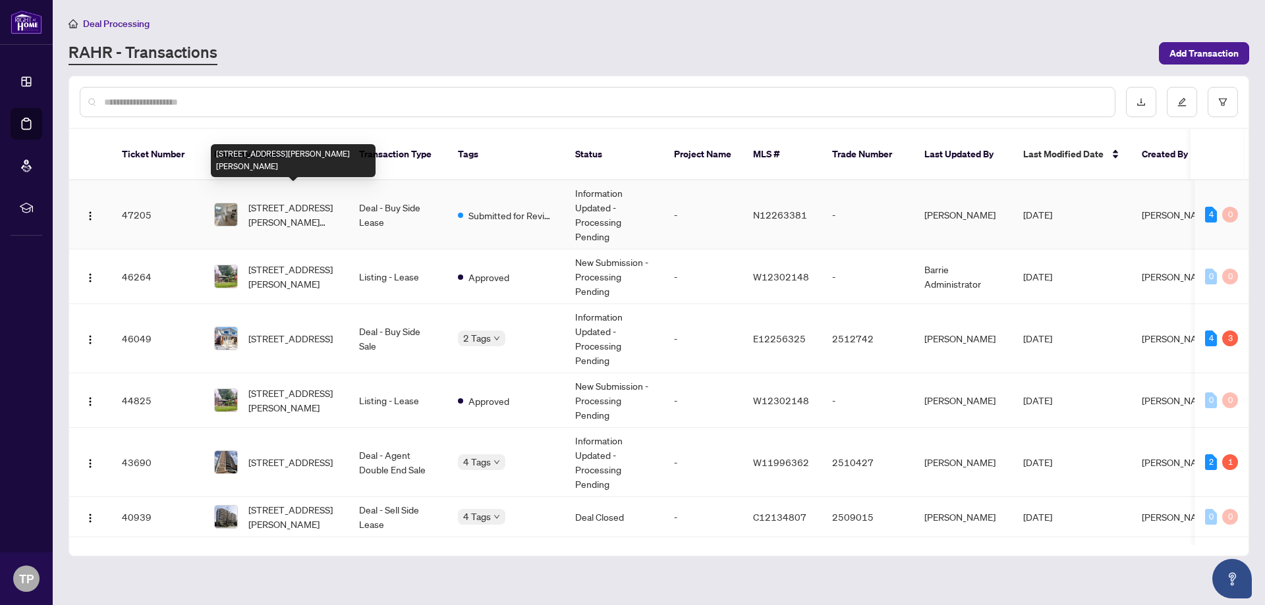
click at [339, 192] on td "[STREET_ADDRESS][PERSON_NAME][PERSON_NAME]" at bounding box center [276, 214] width 145 height 69
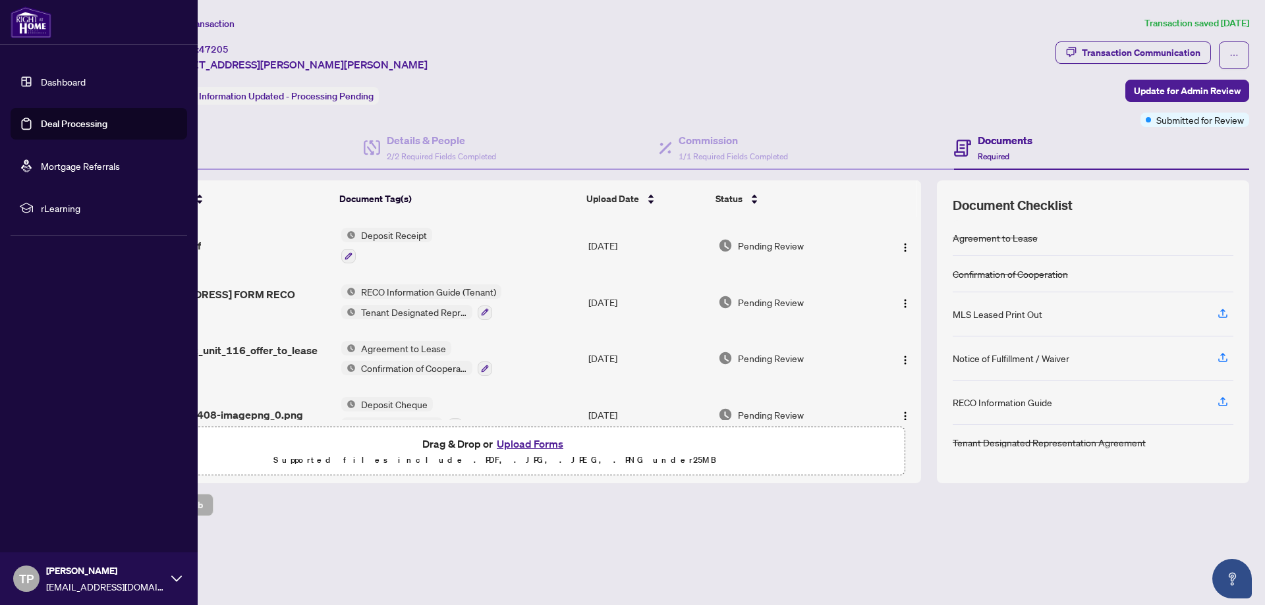
click at [87, 123] on link "Deal Processing" at bounding box center [74, 124] width 67 height 12
